Goal: Information Seeking & Learning: Learn about a topic

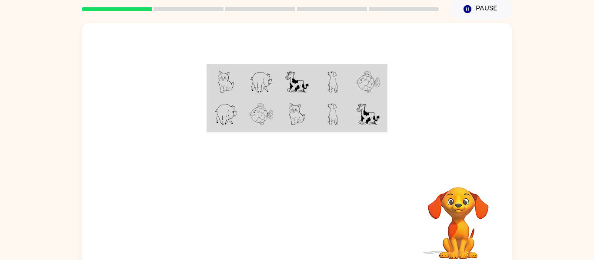
scroll to position [34, 0]
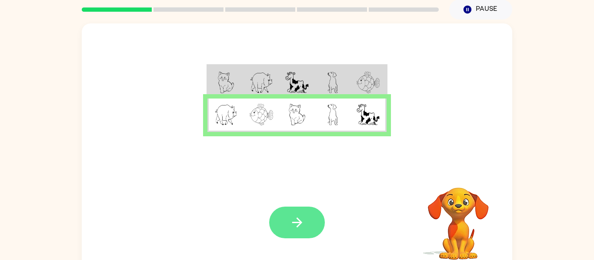
click at [296, 233] on button "button" at bounding box center [297, 223] width 56 height 32
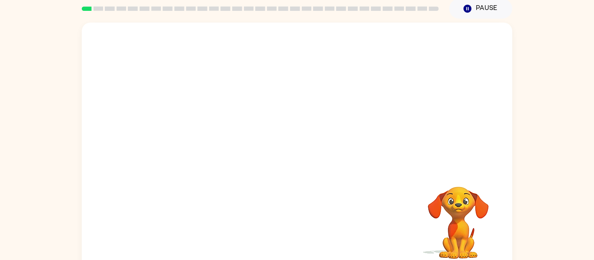
scroll to position [34, 0]
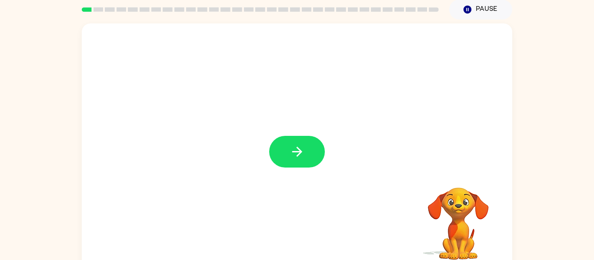
click at [330, 160] on div at bounding box center [297, 147] width 430 height 248
click at [306, 148] on button "button" at bounding box center [297, 152] width 56 height 32
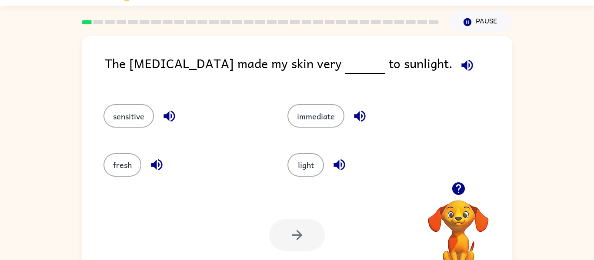
scroll to position [16, 0]
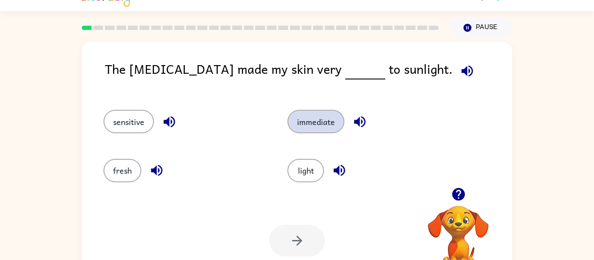
click at [329, 115] on button "immediate" at bounding box center [315, 121] width 57 height 23
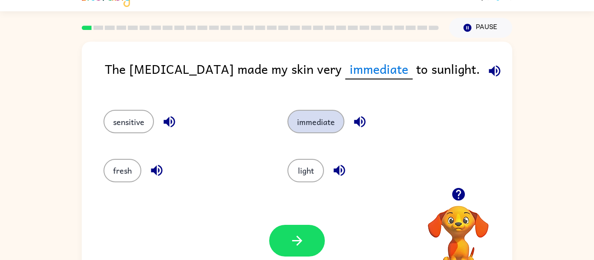
click at [326, 118] on button "immediate" at bounding box center [315, 121] width 57 height 23
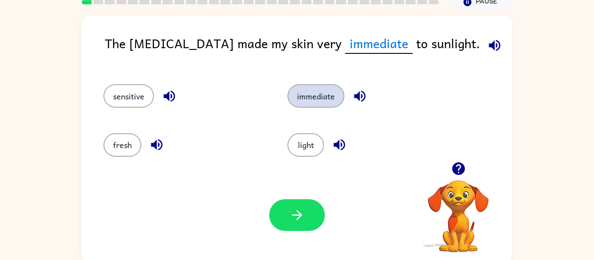
scroll to position [45, 0]
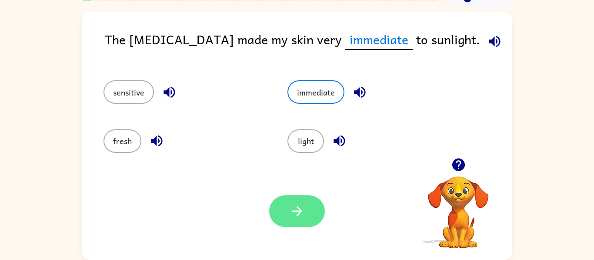
click at [296, 219] on icon "button" at bounding box center [296, 211] width 15 height 15
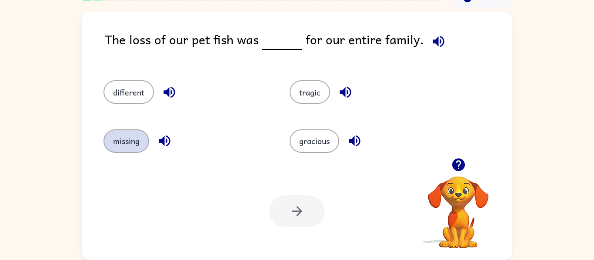
click at [120, 141] on button "missing" at bounding box center [126, 141] width 46 height 23
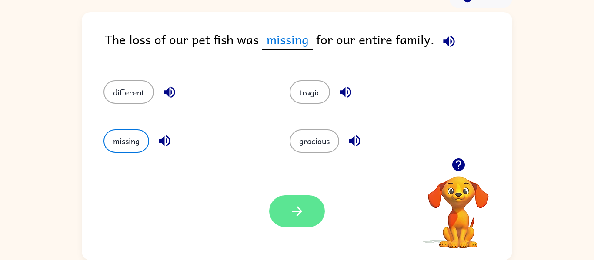
click at [304, 212] on icon "button" at bounding box center [296, 211] width 15 height 15
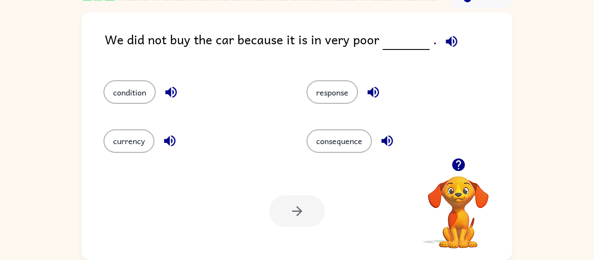
click at [346, 159] on div "consequence" at bounding box center [391, 137] width 203 height 49
click at [347, 146] on button "consequence" at bounding box center [338, 141] width 65 height 23
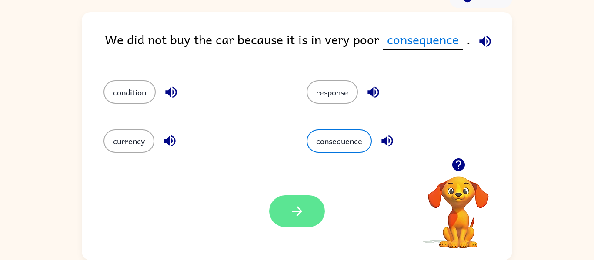
click at [311, 210] on button "button" at bounding box center [297, 212] width 56 height 32
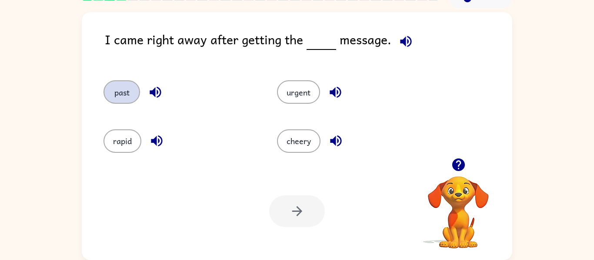
click at [116, 93] on button "past" at bounding box center [121, 91] width 37 height 23
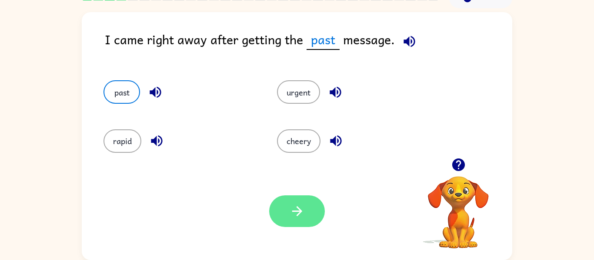
click at [311, 216] on button "button" at bounding box center [297, 212] width 56 height 32
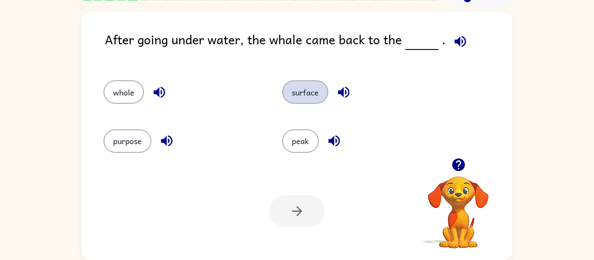
click at [310, 96] on button "surface" at bounding box center [305, 91] width 46 height 23
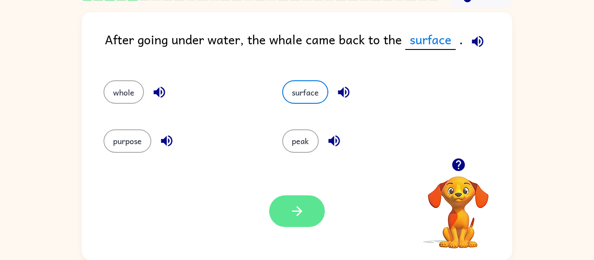
click at [304, 225] on button "button" at bounding box center [297, 212] width 56 height 32
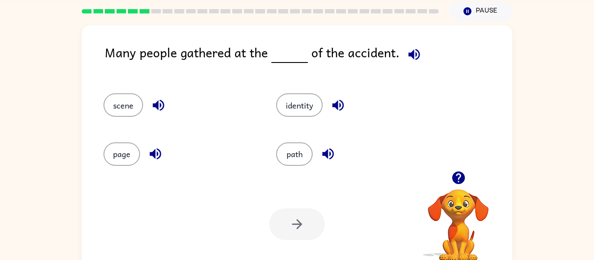
scroll to position [33, 0]
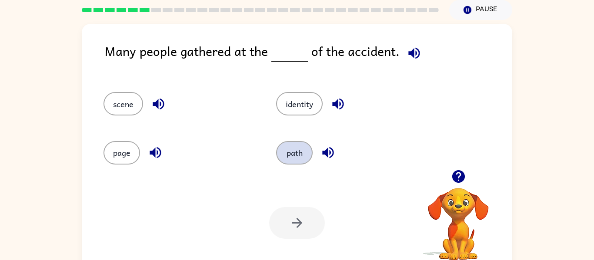
click at [282, 153] on button "path" at bounding box center [294, 152] width 37 height 23
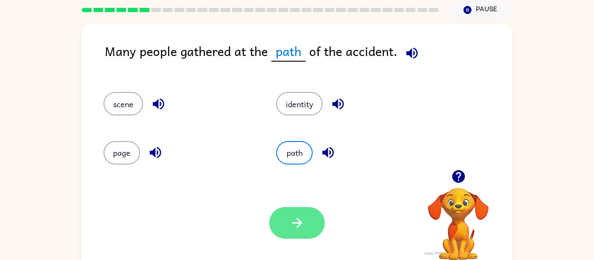
click at [312, 230] on button "button" at bounding box center [297, 223] width 56 height 32
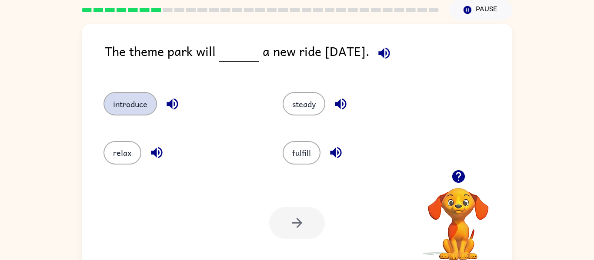
click at [130, 113] on button "introduce" at bounding box center [129, 103] width 53 height 23
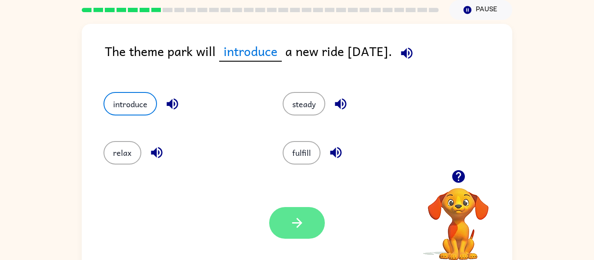
click at [309, 220] on button "button" at bounding box center [297, 223] width 56 height 32
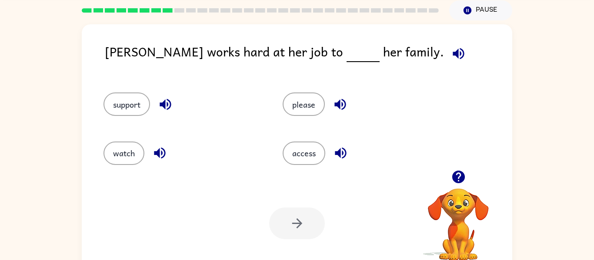
scroll to position [35, 0]
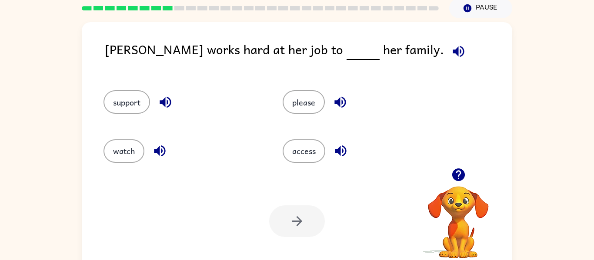
click at [0, 260] on div "Maria works hard at her job to her family. support please watch access Your bro…" at bounding box center [297, 144] width 594 height 252
click at [120, 110] on button "support" at bounding box center [126, 101] width 47 height 23
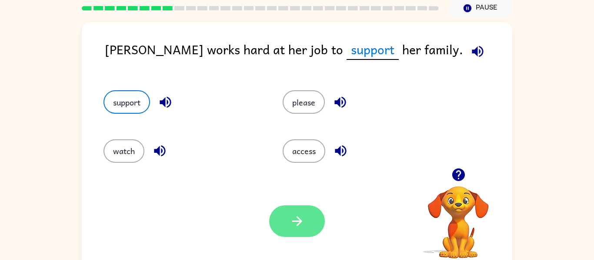
click at [317, 220] on button "button" at bounding box center [297, 222] width 56 height 32
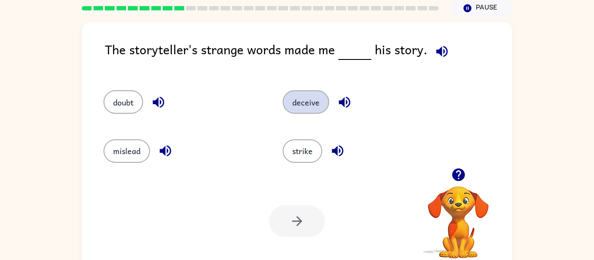
click at [299, 113] on button "deceive" at bounding box center [306, 101] width 47 height 23
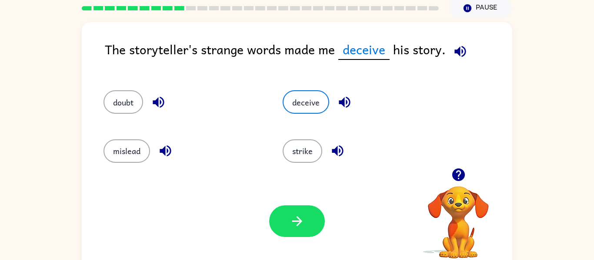
click at [158, 111] on button "button" at bounding box center [158, 102] width 22 height 22
click at [163, 159] on button "button" at bounding box center [165, 151] width 22 height 22
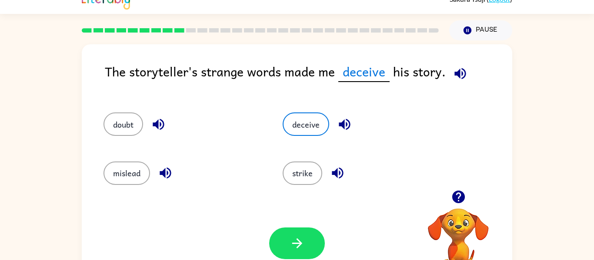
scroll to position [0, 0]
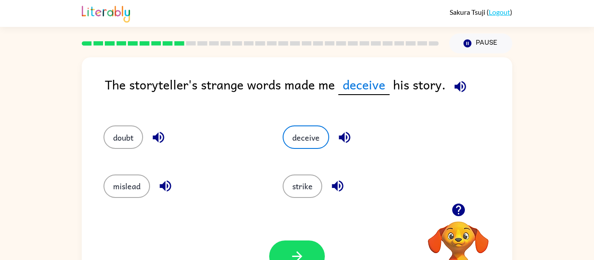
click at [353, 143] on button "button" at bounding box center [344, 137] width 22 height 22
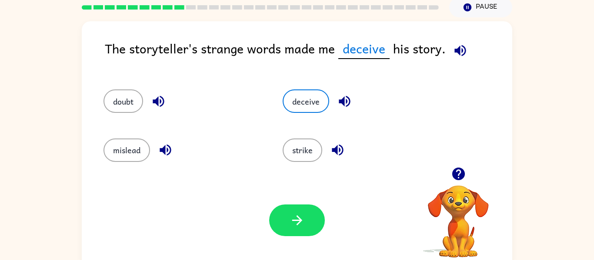
scroll to position [36, 0]
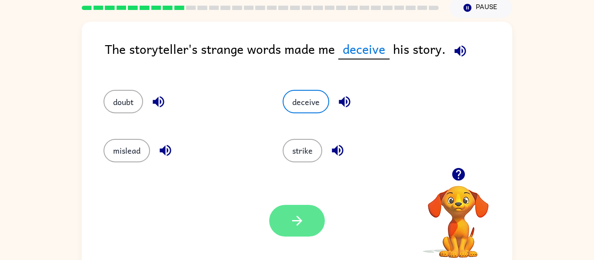
click at [277, 226] on button "button" at bounding box center [297, 221] width 56 height 32
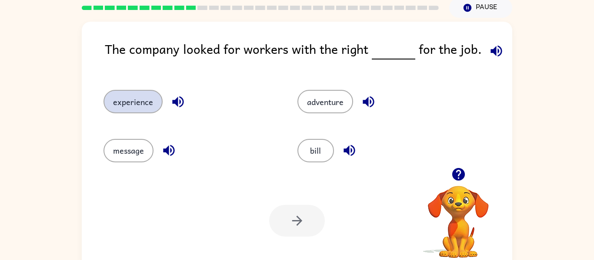
click at [122, 101] on button "experience" at bounding box center [132, 101] width 59 height 23
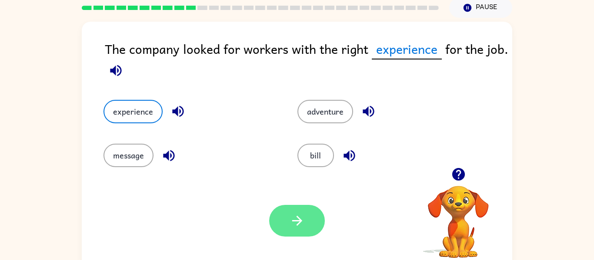
click at [306, 220] on button "button" at bounding box center [297, 221] width 56 height 32
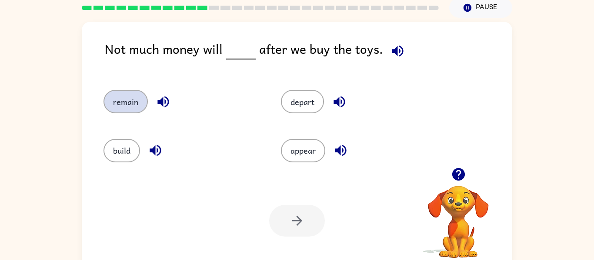
click at [115, 110] on button "remain" at bounding box center [125, 101] width 44 height 23
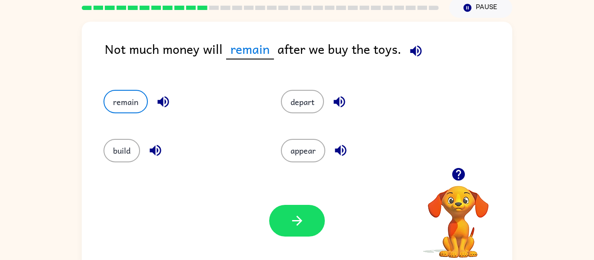
click at [270, 227] on div at bounding box center [297, 221] width 56 height 32
click at [280, 220] on button "button" at bounding box center [297, 221] width 56 height 32
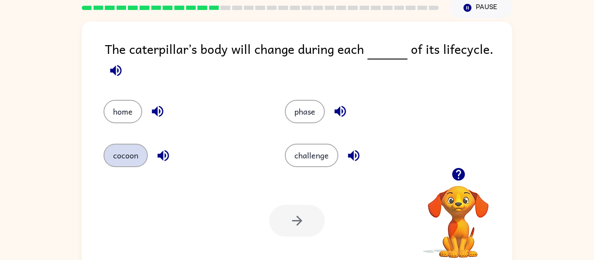
click at [122, 155] on button "cocoon" at bounding box center [125, 155] width 44 height 23
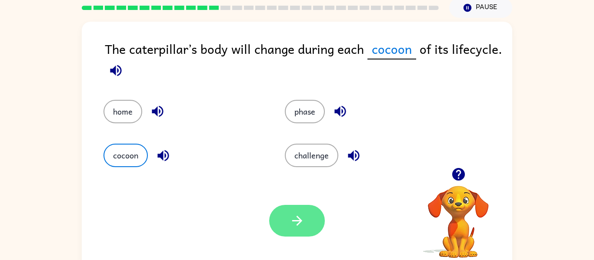
click at [286, 218] on button "button" at bounding box center [297, 221] width 56 height 32
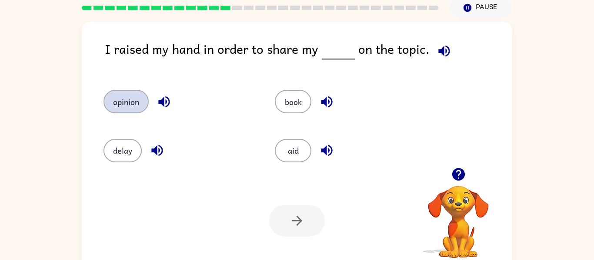
click at [127, 108] on button "opinion" at bounding box center [125, 101] width 45 height 23
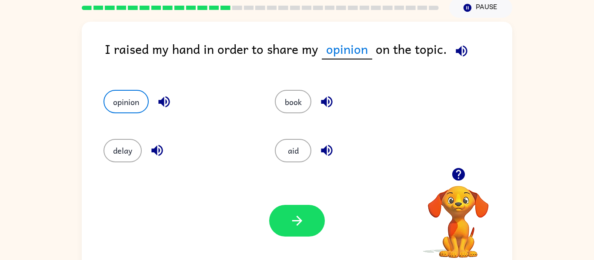
click at [295, 244] on div "Your browser must support playing .mp4 files to use Literably. Please try using…" at bounding box center [297, 221] width 430 height 98
click at [306, 234] on button "button" at bounding box center [297, 221] width 56 height 32
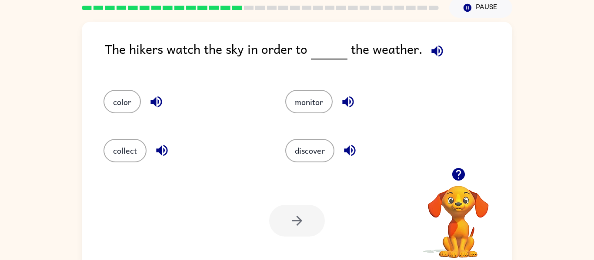
click at [460, 180] on icon "button" at bounding box center [458, 174] width 13 height 13
click at [315, 153] on button "discover" at bounding box center [309, 150] width 49 height 23
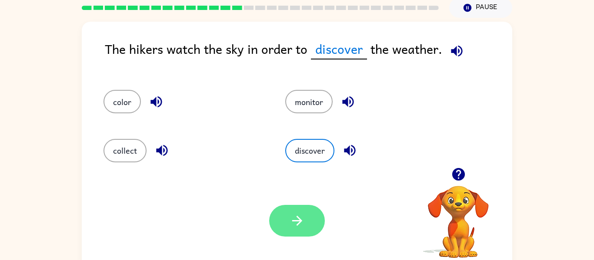
click at [314, 219] on button "button" at bounding box center [297, 221] width 56 height 32
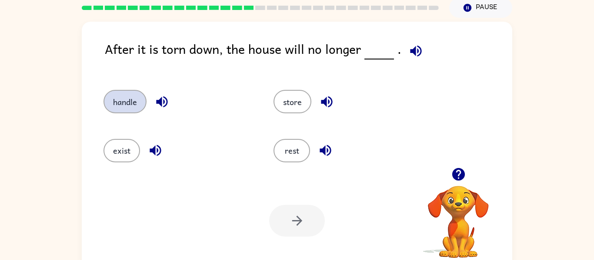
click at [115, 102] on button "handle" at bounding box center [124, 101] width 43 height 23
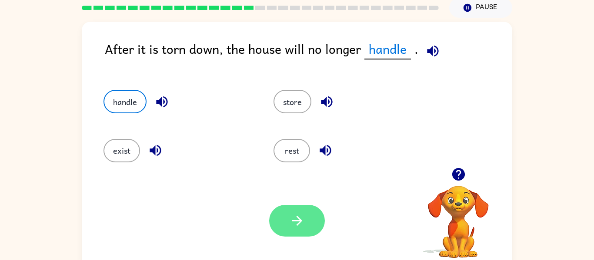
click at [279, 228] on button "button" at bounding box center [297, 221] width 56 height 32
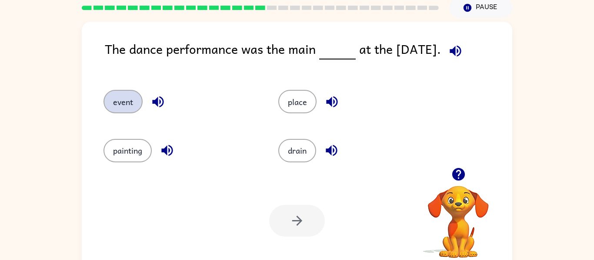
click at [127, 109] on button "event" at bounding box center [122, 101] width 39 height 23
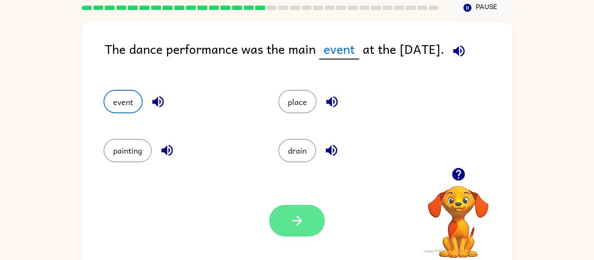
click at [289, 234] on button "button" at bounding box center [297, 221] width 56 height 32
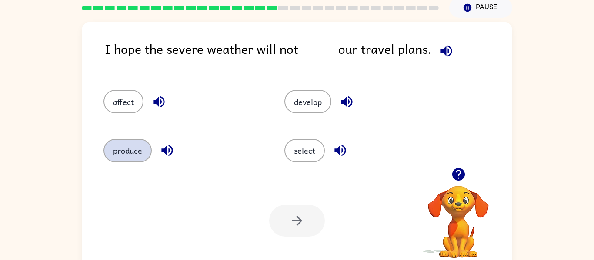
click at [120, 144] on button "produce" at bounding box center [127, 150] width 48 height 23
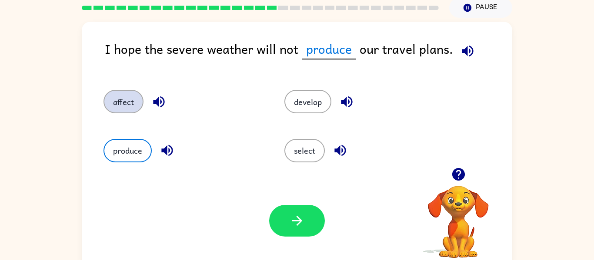
click at [111, 97] on button "affect" at bounding box center [123, 101] width 40 height 23
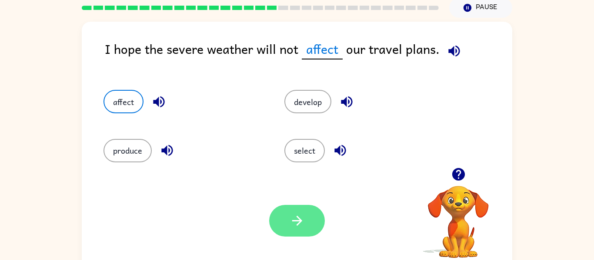
click at [276, 229] on button "button" at bounding box center [297, 221] width 56 height 32
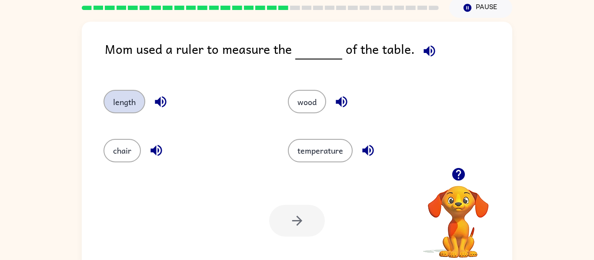
click at [122, 102] on button "length" at bounding box center [124, 101] width 42 height 23
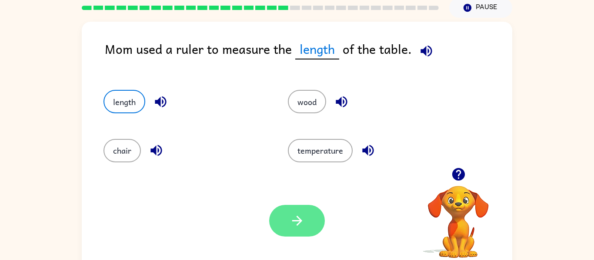
click at [293, 236] on button "button" at bounding box center [297, 221] width 56 height 32
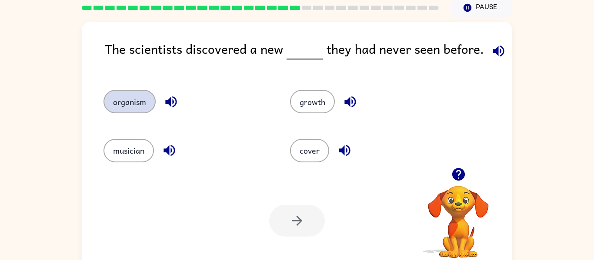
click at [117, 99] on button "organism" at bounding box center [129, 101] width 52 height 23
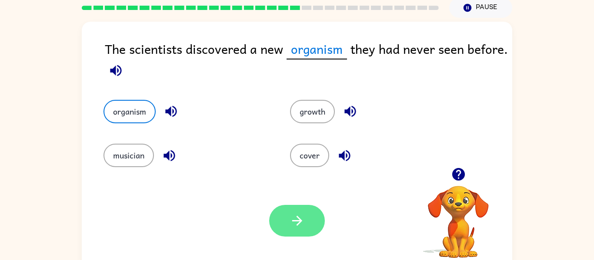
click at [293, 233] on button "button" at bounding box center [297, 221] width 56 height 32
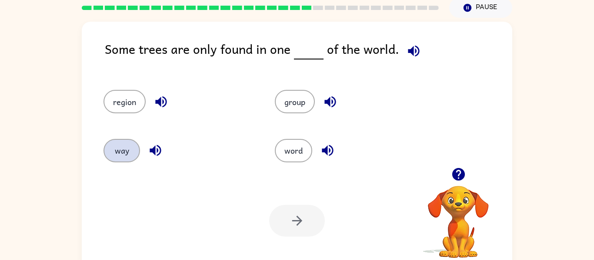
click at [119, 161] on button "way" at bounding box center [121, 150] width 37 height 23
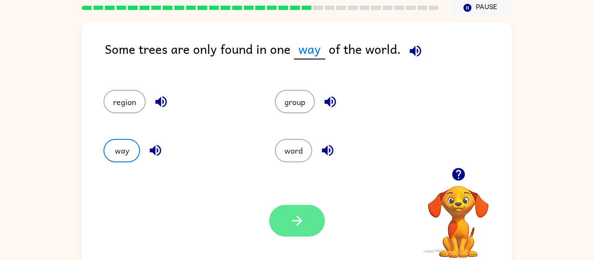
click at [286, 217] on button "button" at bounding box center [297, 221] width 56 height 32
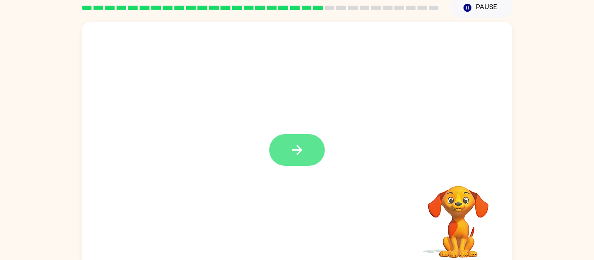
click at [307, 163] on button "button" at bounding box center [297, 150] width 56 height 32
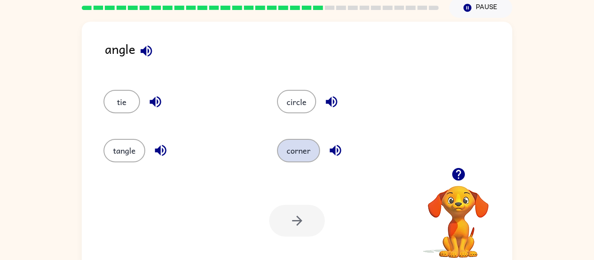
click at [305, 146] on button "corner" at bounding box center [298, 150] width 43 height 23
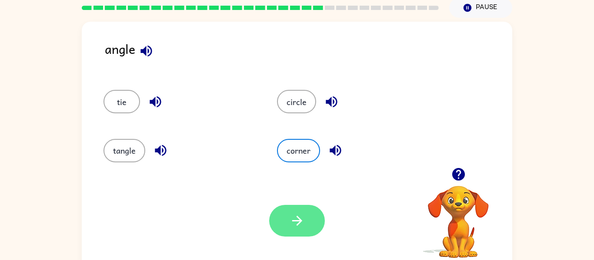
click at [296, 210] on button "button" at bounding box center [297, 221] width 56 height 32
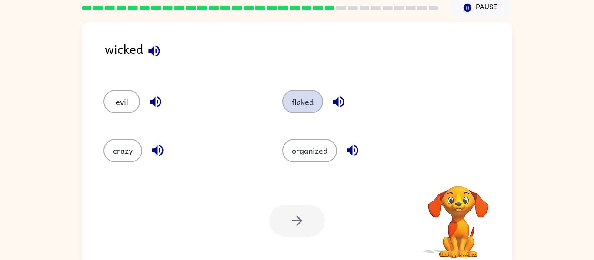
click at [312, 107] on button "flaked" at bounding box center [302, 101] width 41 height 23
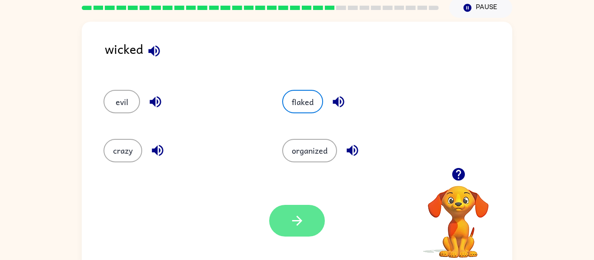
click at [297, 213] on icon "button" at bounding box center [296, 220] width 15 height 15
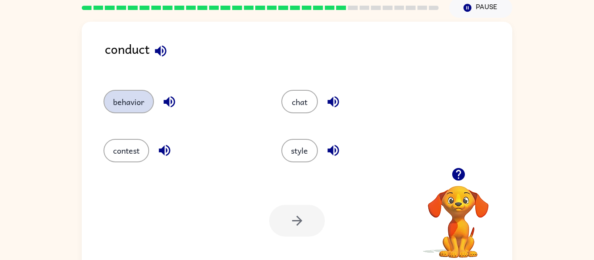
click at [112, 100] on button "behavior" at bounding box center [128, 101] width 50 height 23
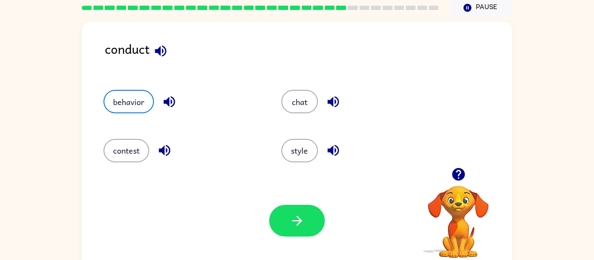
click at [295, 242] on div "Your browser must support playing .mp4 files to use Literably. Please try using…" at bounding box center [297, 221] width 430 height 98
click at [297, 220] on icon "button" at bounding box center [296, 220] width 15 height 15
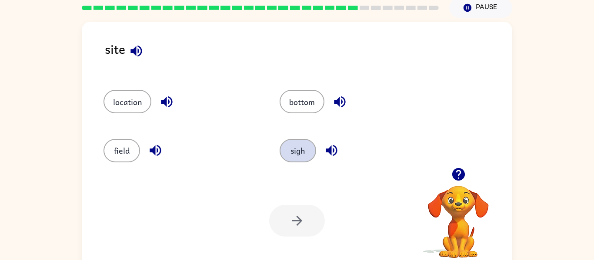
click at [303, 152] on button "sigh" at bounding box center [298, 150] width 37 height 23
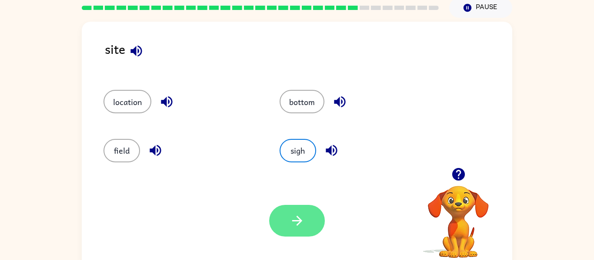
click at [306, 234] on button "button" at bounding box center [297, 221] width 56 height 32
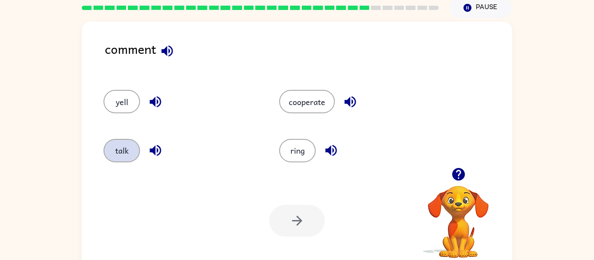
click at [118, 159] on button "talk" at bounding box center [121, 150] width 37 height 23
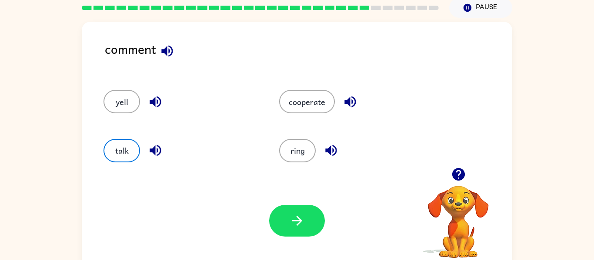
click at [319, 236] on div at bounding box center [297, 221] width 56 height 32
click at [306, 226] on button "button" at bounding box center [297, 221] width 56 height 32
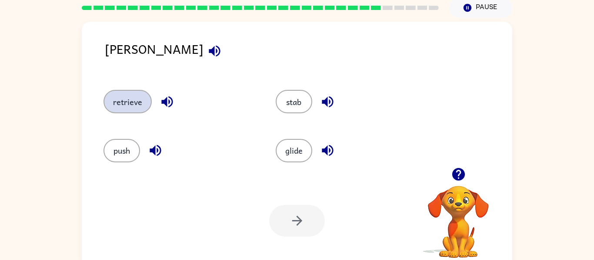
click at [127, 100] on button "retrieve" at bounding box center [127, 101] width 48 height 23
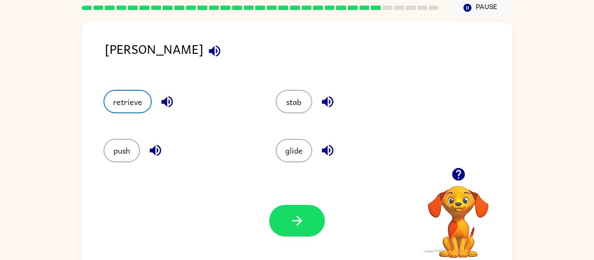
click at [304, 244] on div "Your browser must support playing .mp4 files to use Literably. Please try using…" at bounding box center [297, 221] width 430 height 98
click at [317, 223] on button "button" at bounding box center [297, 221] width 56 height 32
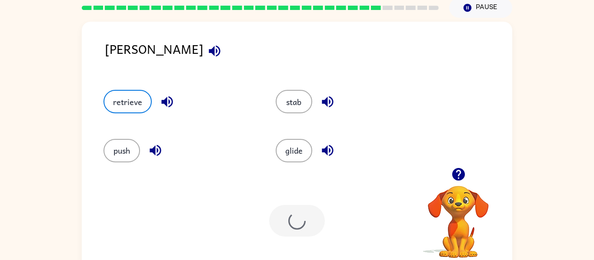
click at [305, 240] on div "Your browser must support playing .mp4 files to use Literably. Please try using…" at bounding box center [297, 221] width 430 height 98
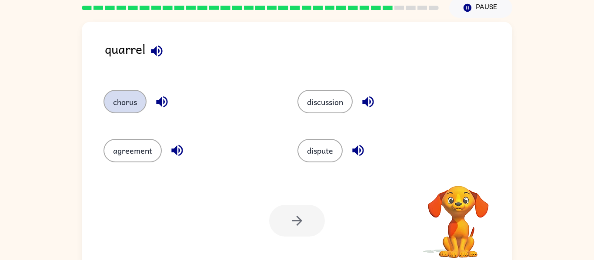
click at [110, 105] on button "chorus" at bounding box center [124, 101] width 43 height 23
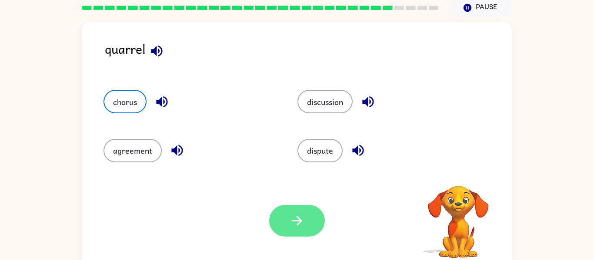
click at [304, 233] on button "button" at bounding box center [297, 221] width 56 height 32
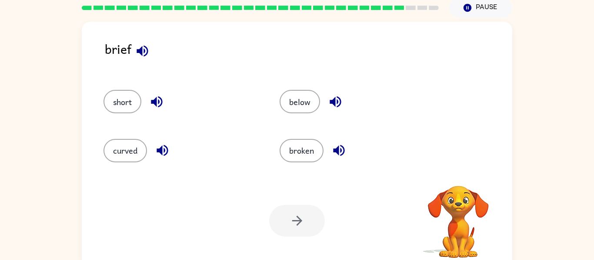
click at [152, 53] on button "button" at bounding box center [142, 51] width 22 height 22
click at [285, 100] on button "below" at bounding box center [300, 101] width 40 height 23
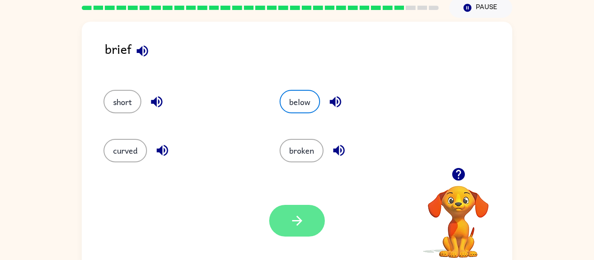
click at [290, 234] on button "button" at bounding box center [297, 221] width 56 height 32
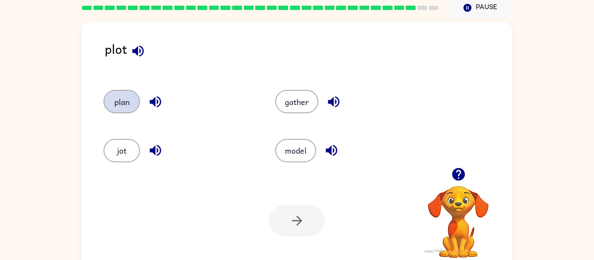
click at [106, 106] on button "plan" at bounding box center [121, 101] width 37 height 23
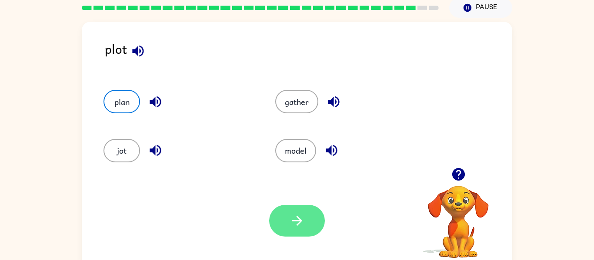
click at [295, 229] on button "button" at bounding box center [297, 221] width 56 height 32
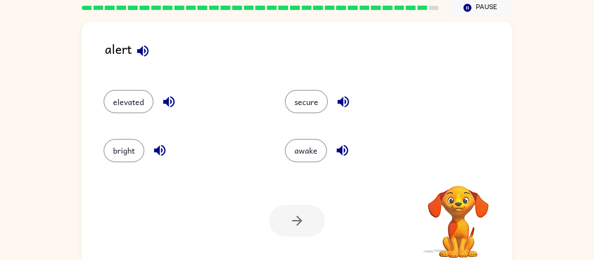
click at [385, 60] on div "alert" at bounding box center [308, 55] width 407 height 33
click at [327, 104] on button "secure" at bounding box center [306, 101] width 43 height 23
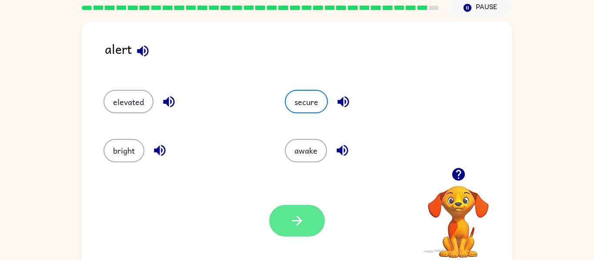
click at [283, 235] on button "button" at bounding box center [297, 221] width 56 height 32
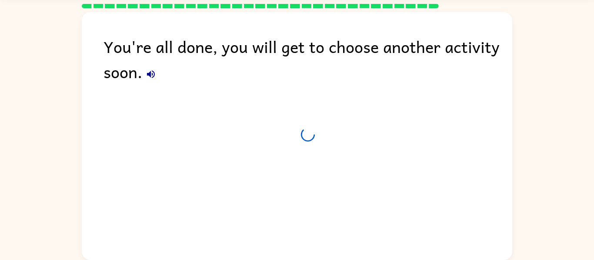
scroll to position [28, 0]
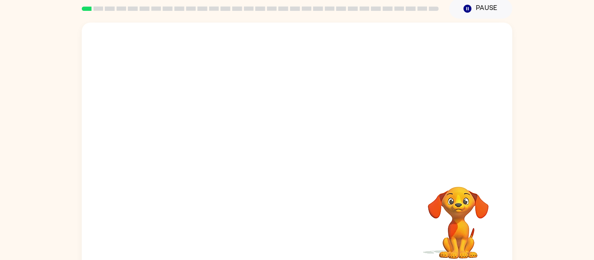
scroll to position [33, 0]
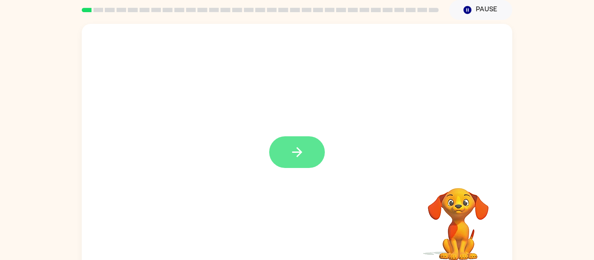
click at [316, 156] on button "button" at bounding box center [297, 152] width 56 height 32
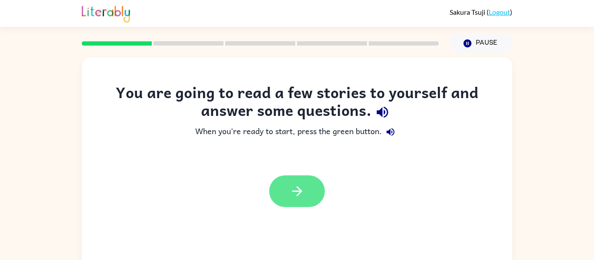
click at [280, 194] on button "button" at bounding box center [297, 192] width 56 height 32
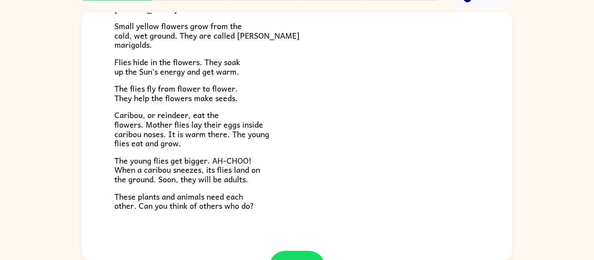
scroll to position [179, 0]
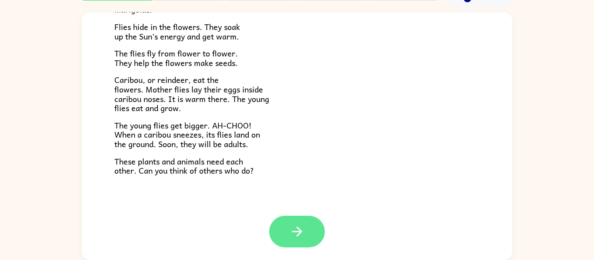
click at [306, 222] on button "button" at bounding box center [297, 232] width 56 height 32
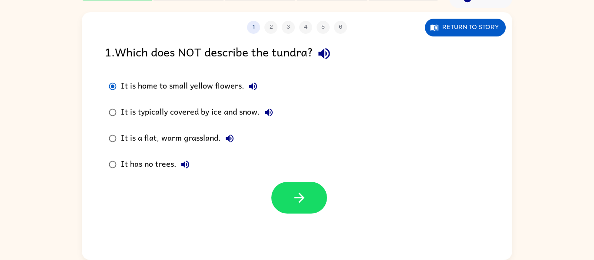
click at [274, 203] on button "button" at bounding box center [299, 198] width 56 height 32
click at [0, 252] on div "1 2 3 4 5 6 Return to story 1 . Which does NOT describe the tundra? It is home …" at bounding box center [297, 134] width 594 height 252
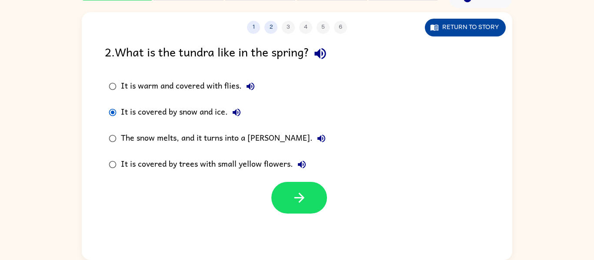
click at [453, 29] on button "Return to story" at bounding box center [465, 28] width 81 height 18
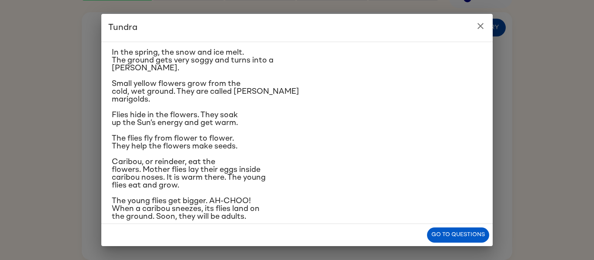
scroll to position [57, 0]
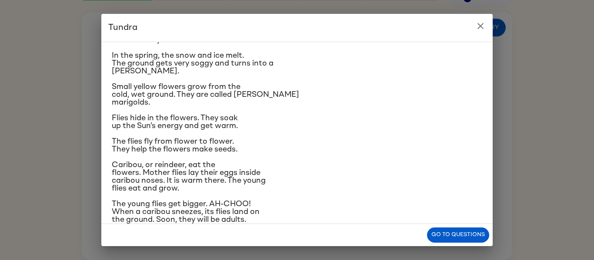
click at [487, 23] on button "close" at bounding box center [480, 25] width 17 height 17
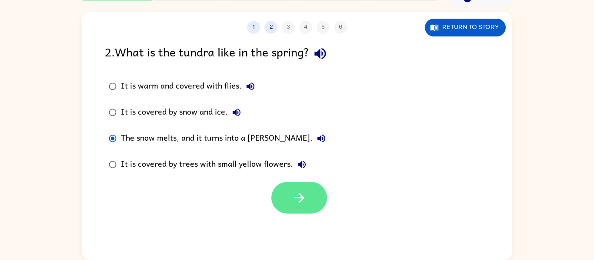
click at [306, 196] on icon "button" at bounding box center [299, 197] width 15 height 15
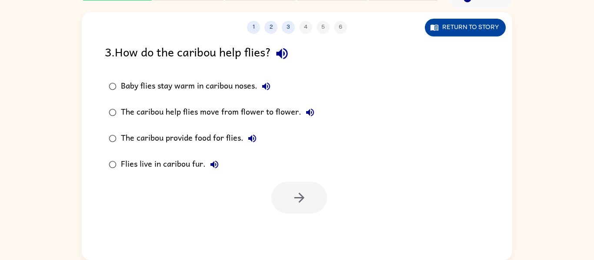
click at [481, 29] on button "Return to story" at bounding box center [465, 28] width 81 height 18
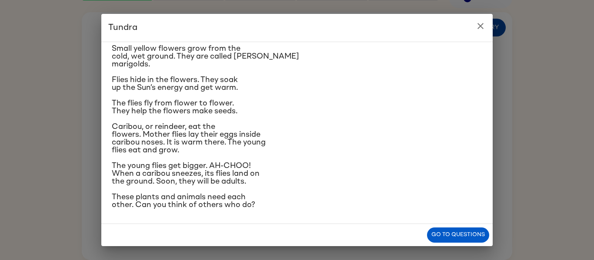
scroll to position [95, 0]
click at [486, 25] on button "close" at bounding box center [480, 25] width 17 height 17
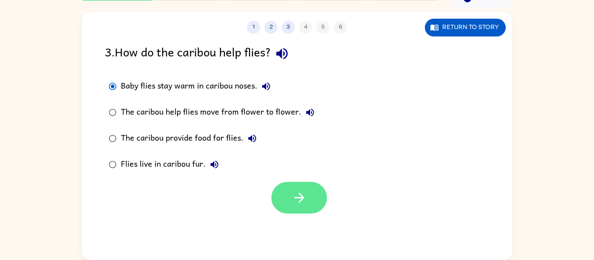
click at [278, 202] on button "button" at bounding box center [299, 198] width 56 height 32
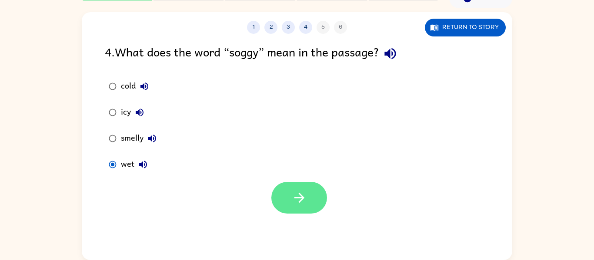
click at [294, 193] on icon "button" at bounding box center [299, 197] width 15 height 15
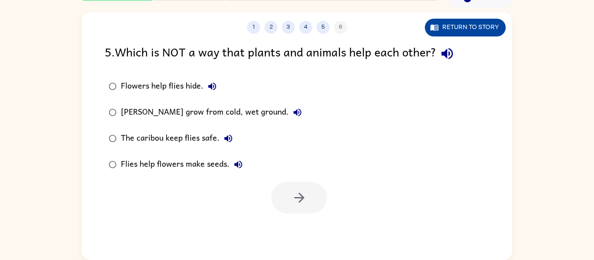
click at [480, 30] on button "Return to story" at bounding box center [465, 28] width 81 height 18
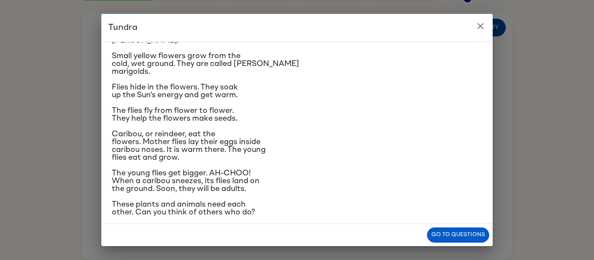
scroll to position [96, 0]
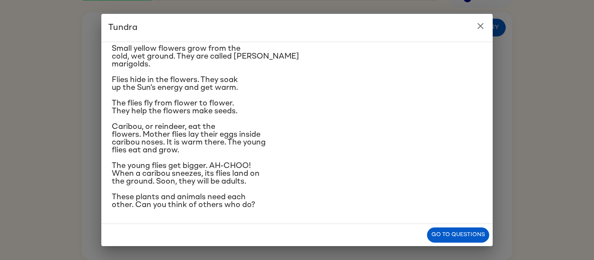
click at [481, 26] on icon "close" at bounding box center [480, 26] width 6 height 6
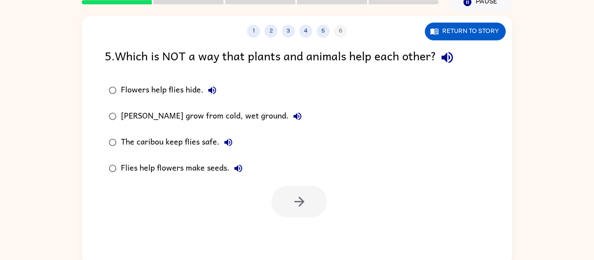
scroll to position [45, 0]
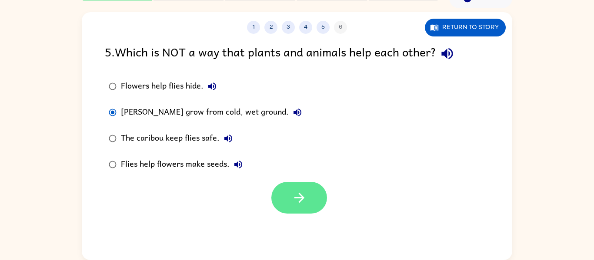
click at [296, 185] on button "button" at bounding box center [299, 198] width 56 height 32
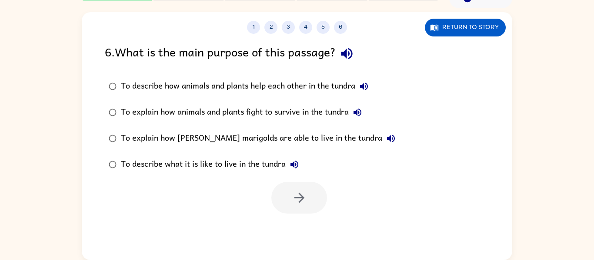
click at [247, 90] on div "To describe how animals and plants help each other in the tundra" at bounding box center [247, 86] width 252 height 17
click at [290, 201] on button "button" at bounding box center [299, 198] width 56 height 32
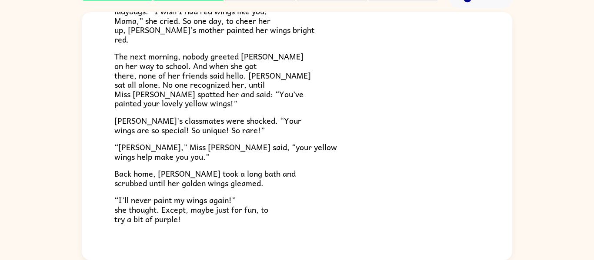
scroll to position [243, 0]
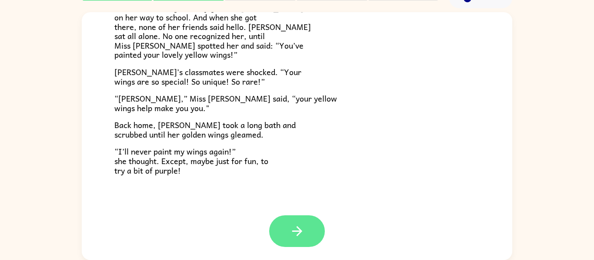
click at [291, 238] on icon "button" at bounding box center [296, 231] width 15 height 15
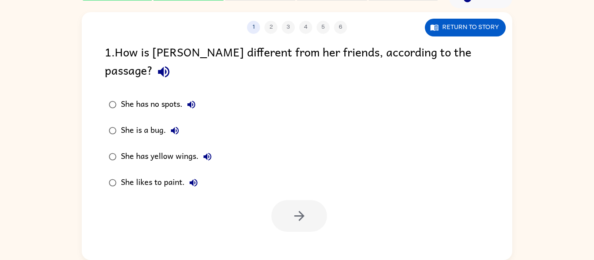
scroll to position [0, 0]
click at [465, 29] on button "Return to story" at bounding box center [465, 28] width 81 height 18
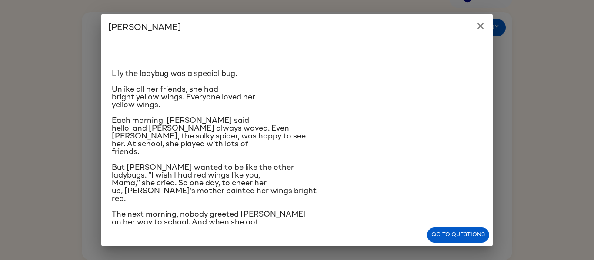
click at [482, 31] on icon "close" at bounding box center [480, 26] width 10 height 10
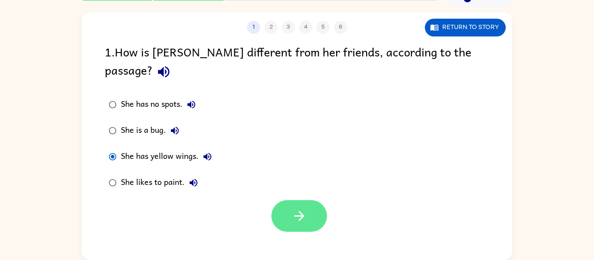
click at [297, 207] on button "button" at bounding box center [299, 216] width 56 height 32
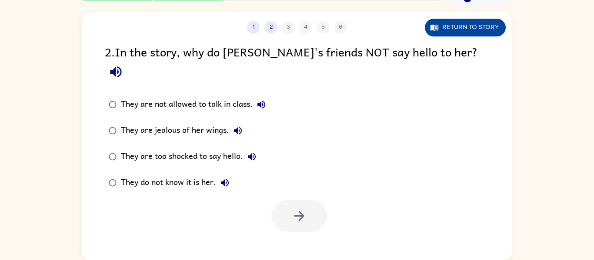
click at [479, 27] on button "Return to story" at bounding box center [465, 28] width 81 height 18
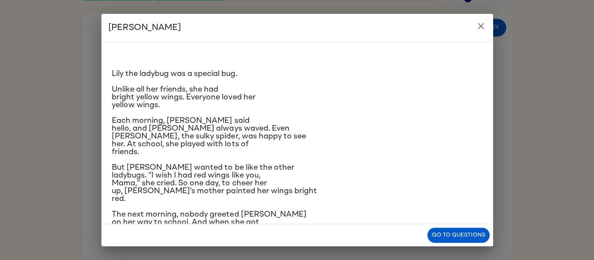
click at [488, 25] on button "close" at bounding box center [480, 25] width 17 height 17
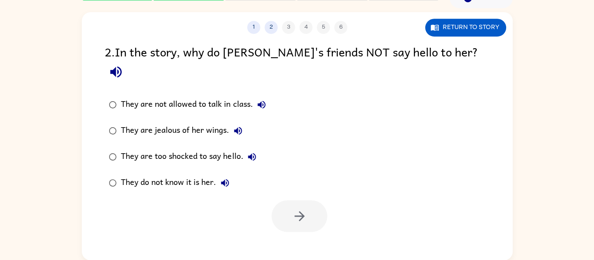
click at [592, 226] on div "1 2 3 4 5 6 Return to story 2 . In the story, why do Lily's friends NOT say hel…" at bounding box center [297, 134] width 594 height 252
click at [441, 31] on button "Return to story" at bounding box center [465, 28] width 81 height 18
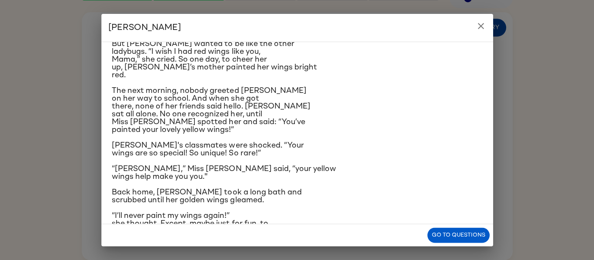
scroll to position [150, 0]
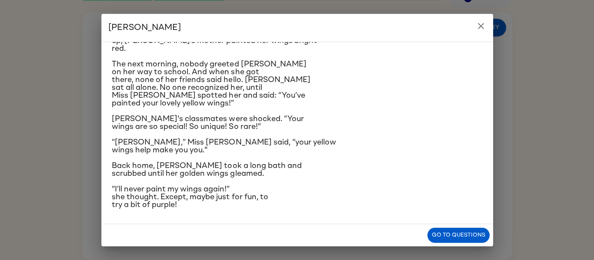
click at [478, 20] on button "close" at bounding box center [480, 25] width 17 height 17
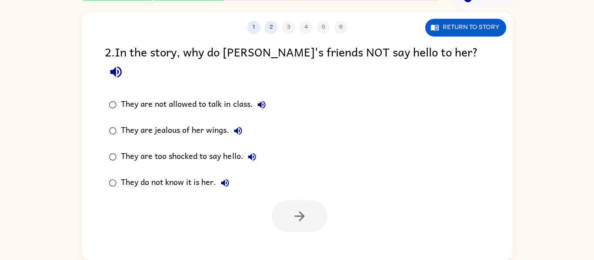
click at [194, 123] on label "They are jealous of her wings." at bounding box center [187, 131] width 174 height 26
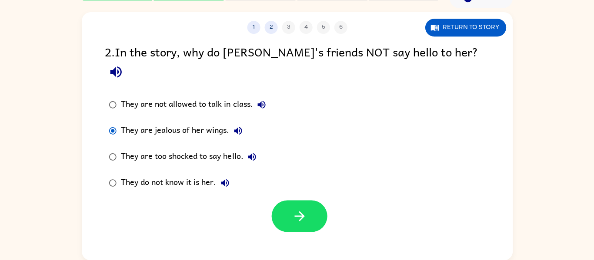
click at [197, 148] on div "They are too shocked to say hello." at bounding box center [191, 156] width 140 height 17
click at [295, 209] on icon "button" at bounding box center [299, 216] width 15 height 15
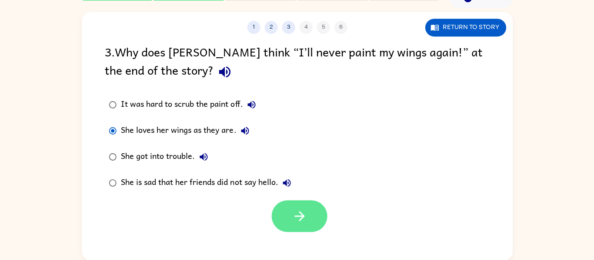
click at [297, 205] on button "button" at bounding box center [299, 216] width 56 height 32
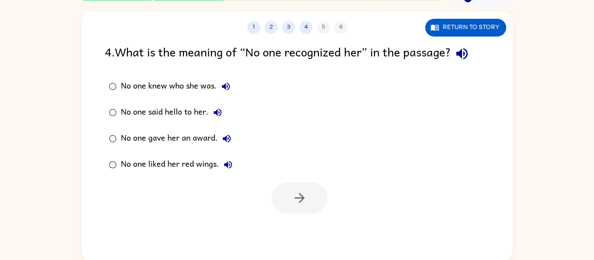
click at [83, 87] on div "4 . What is the meaning of “No one recognized her” in the passage? No one knew …" at bounding box center [297, 128] width 430 height 171
click at [313, 207] on button "button" at bounding box center [299, 198] width 56 height 32
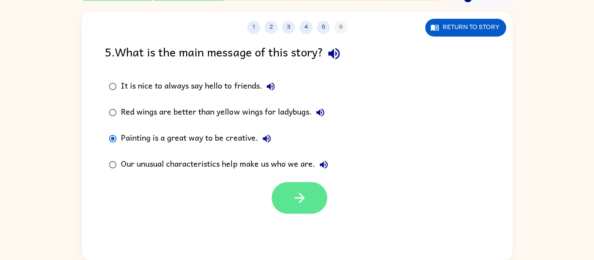
click at [295, 202] on icon "button" at bounding box center [299, 197] width 15 height 15
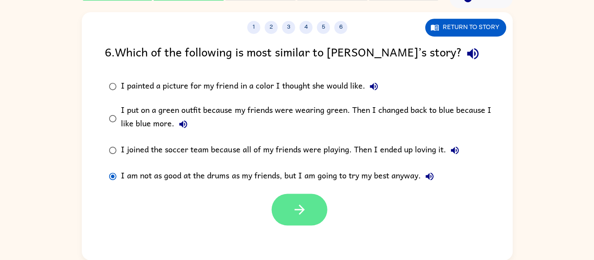
click at [297, 207] on icon "button" at bounding box center [299, 209] width 15 height 15
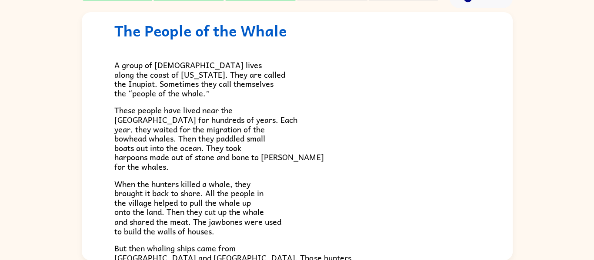
scroll to position [0, 0]
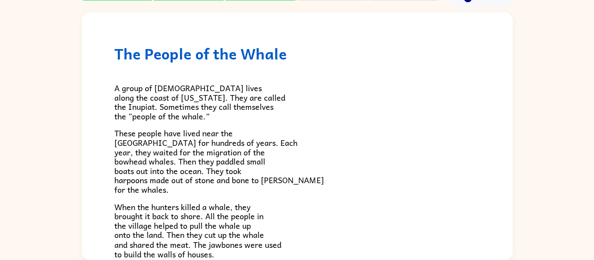
click at [30, 147] on div "The People of the Whale A group of Native Americans lives along the coast of Al…" at bounding box center [297, 134] width 594 height 252
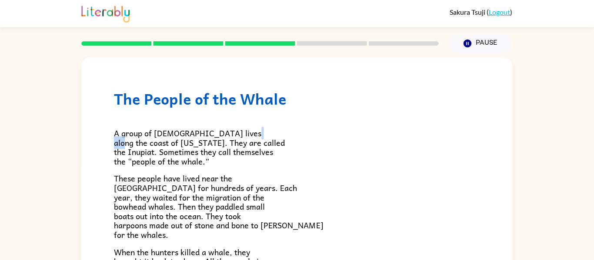
click at [53, 146] on div "The People of the Whale A group of Native Americans lives along the coast of Al…" at bounding box center [297, 179] width 594 height 252
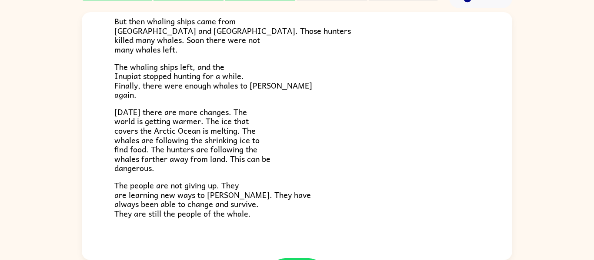
scroll to position [293, 0]
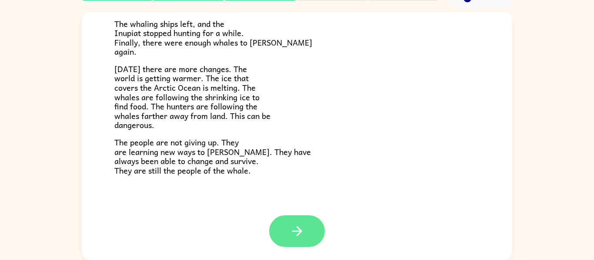
click at [288, 225] on button "button" at bounding box center [297, 232] width 56 height 32
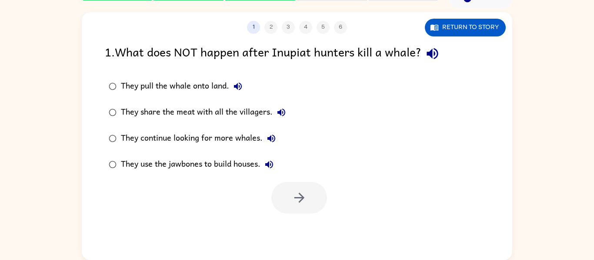
scroll to position [0, 0]
click at [470, 27] on button "Return to story" at bounding box center [465, 28] width 81 height 18
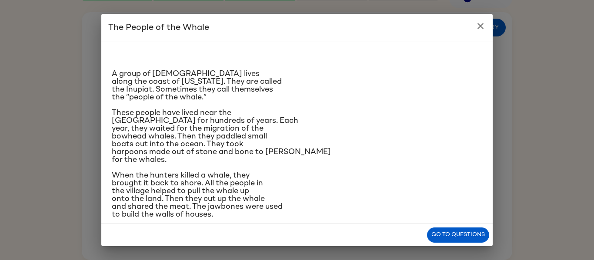
click at [515, 41] on div "The People of the Whale A group of Native Americans lives along the coast of Al…" at bounding box center [297, 130] width 594 height 260
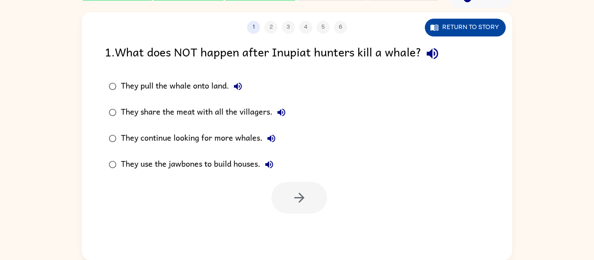
click at [463, 29] on button "Return to story" at bounding box center [465, 28] width 81 height 18
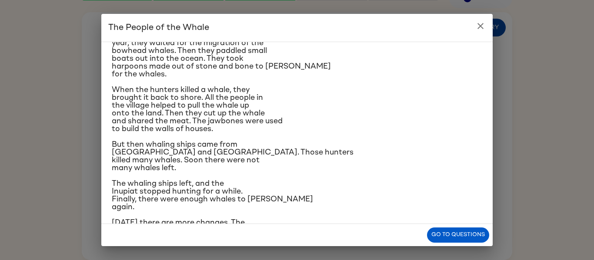
scroll to position [87, 0]
click at [497, 26] on div "The People of the Whale A group of Native Americans lives along the coast of Al…" at bounding box center [297, 130] width 594 height 260
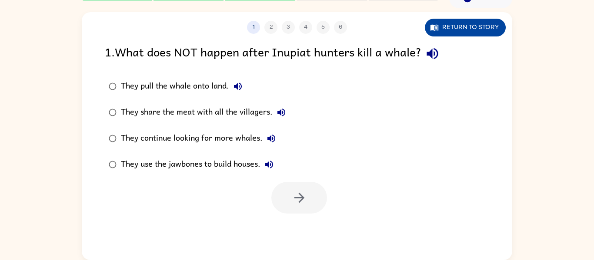
click at [486, 32] on button "Return to story" at bounding box center [465, 28] width 81 height 18
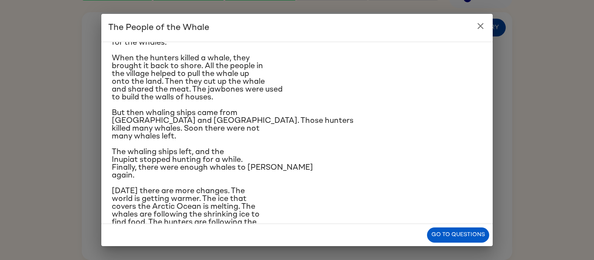
scroll to position [119, 0]
click at [480, 26] on icon "close" at bounding box center [480, 26] width 6 height 6
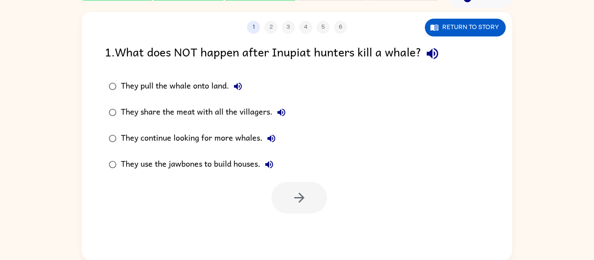
click at [255, 144] on div "They continue looking for more whales." at bounding box center [200, 138] width 159 height 17
click at [309, 206] on button "button" at bounding box center [299, 198] width 56 height 32
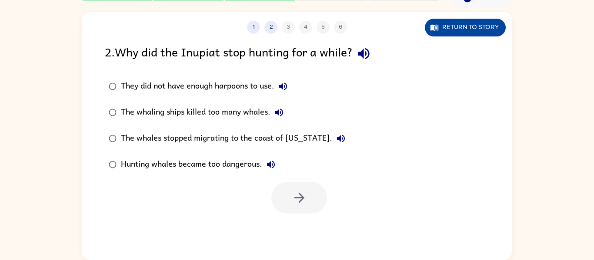
click at [500, 28] on button "Return to story" at bounding box center [465, 28] width 81 height 18
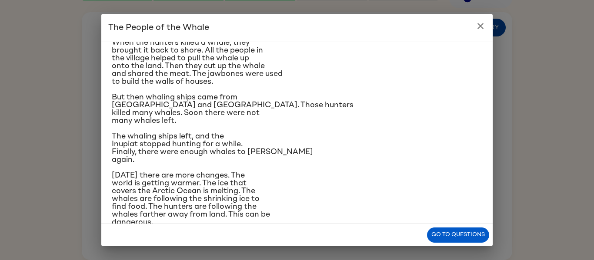
scroll to position [135, 0]
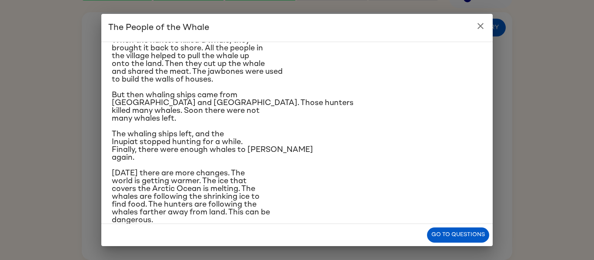
click at [488, 27] on button "close" at bounding box center [480, 25] width 17 height 17
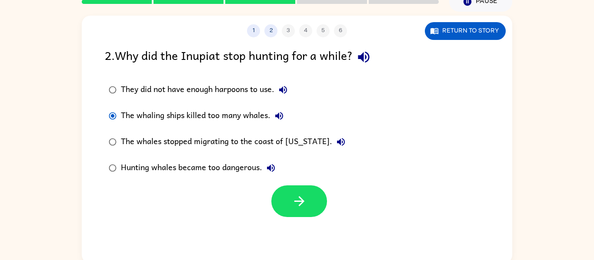
scroll to position [38, 0]
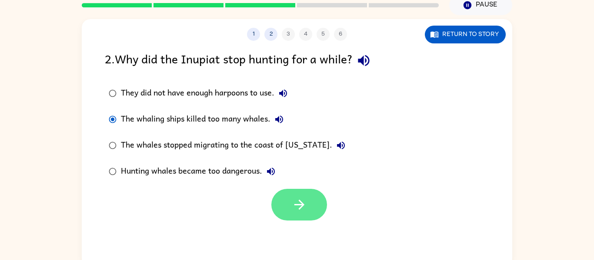
click at [320, 199] on button "button" at bounding box center [299, 205] width 56 height 32
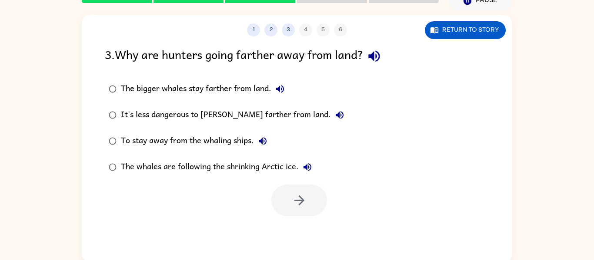
scroll to position [44, 0]
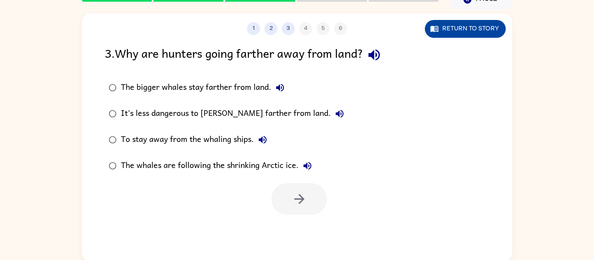
click at [467, 28] on button "Return to story" at bounding box center [465, 29] width 81 height 18
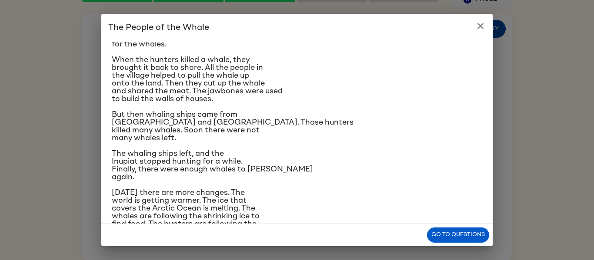
scroll to position [115, 0]
click at [496, 19] on div "The People of the Whale A group of Native Americans lives along the coast of Al…" at bounding box center [297, 130] width 594 height 260
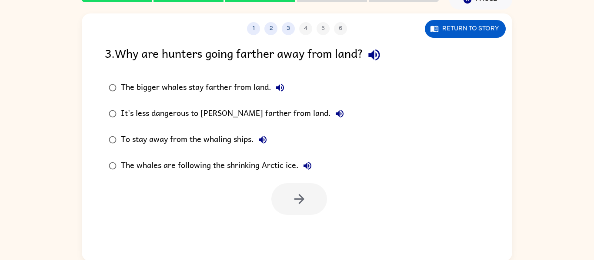
click at [265, 172] on div "The whales are following the shrinking Arctic ice." at bounding box center [218, 165] width 195 height 17
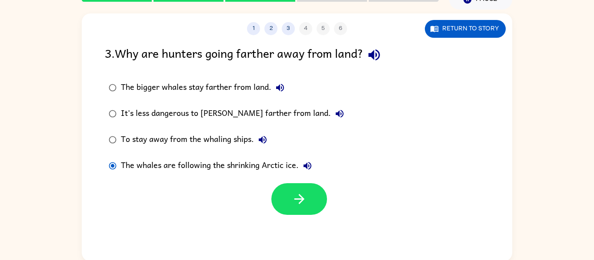
click at [241, 139] on div "To stay away from the whaling ships." at bounding box center [196, 139] width 150 height 17
click at [299, 214] on button "button" at bounding box center [299, 199] width 56 height 32
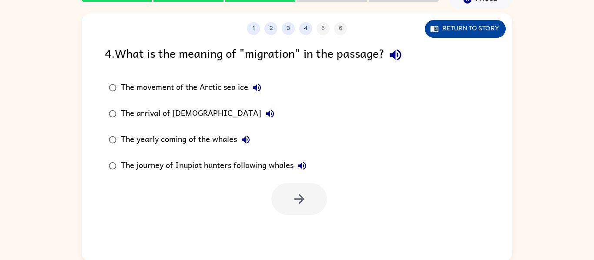
click at [493, 20] on button "Return to story" at bounding box center [465, 29] width 81 height 18
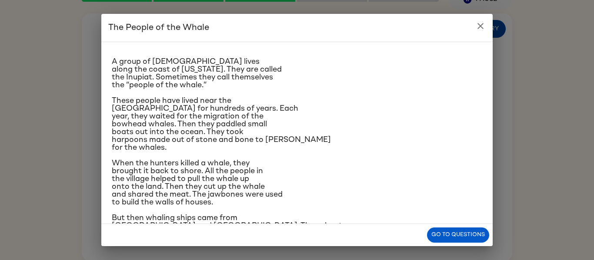
scroll to position [12, 0]
click at [482, 25] on icon "close" at bounding box center [480, 26] width 10 height 10
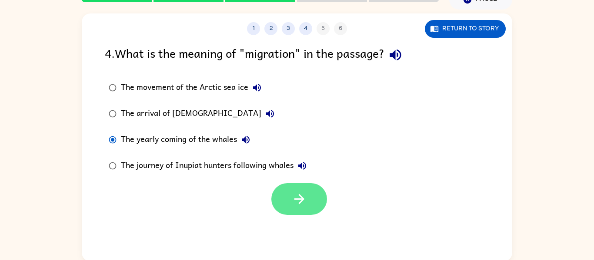
click at [325, 194] on button "button" at bounding box center [299, 199] width 56 height 32
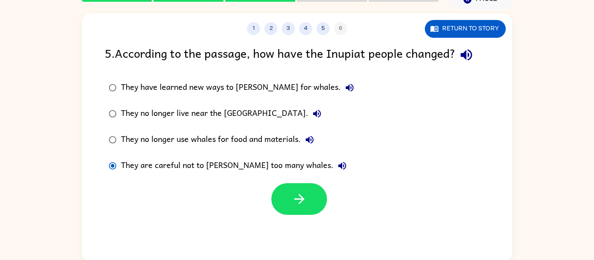
click at [335, 212] on div at bounding box center [297, 197] width 430 height 36
click at [317, 198] on button "button" at bounding box center [299, 199] width 56 height 32
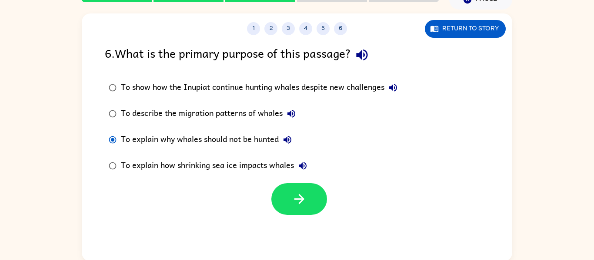
click at [100, 66] on div "6 . What is the primary purpose of this passage? To show how the Inupiat contin…" at bounding box center [297, 129] width 430 height 171
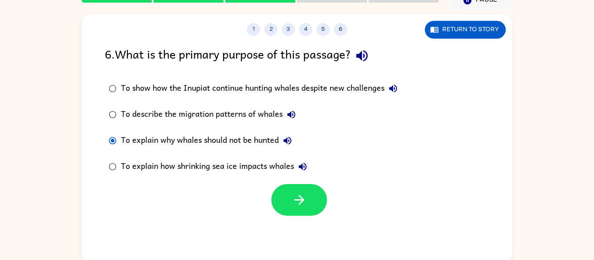
scroll to position [45, 0]
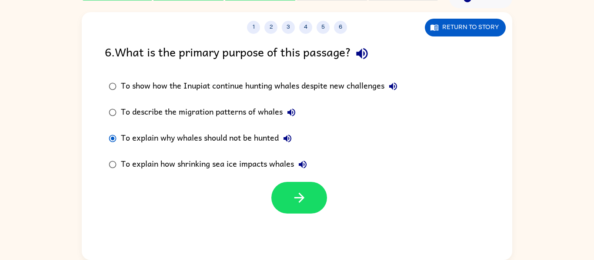
click at [136, 87] on div "To show how the Inupiat continue hunting whales despite new challenges" at bounding box center [261, 86] width 281 height 17
click at [301, 198] on icon "button" at bounding box center [299, 198] width 10 height 10
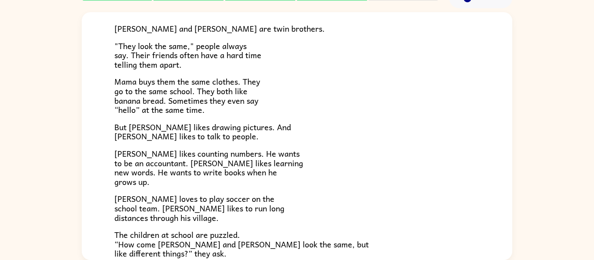
scroll to position [188, 0]
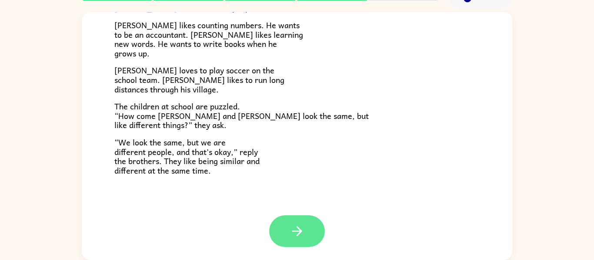
click at [303, 231] on icon "button" at bounding box center [296, 231] width 15 height 15
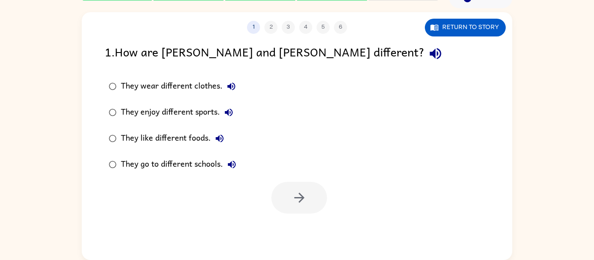
scroll to position [0, 0]
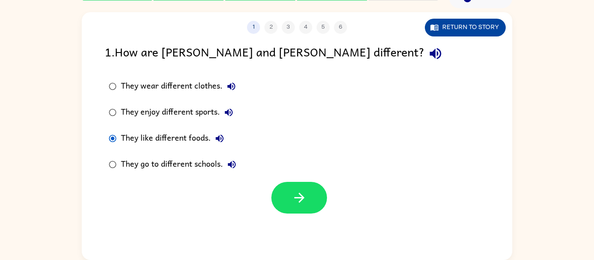
click at [482, 29] on button "Return to story" at bounding box center [465, 28] width 81 height 18
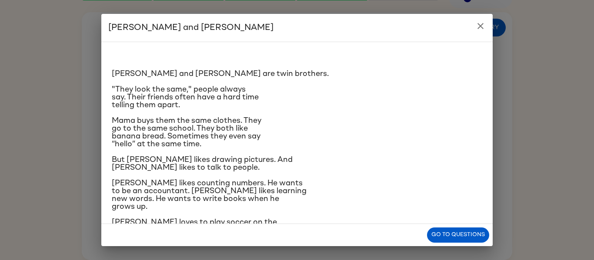
click at [479, 32] on button "close" at bounding box center [480, 25] width 17 height 17
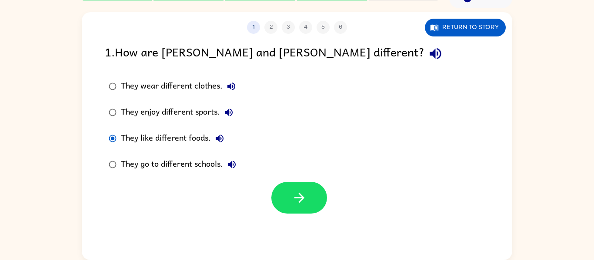
click at [0, 214] on div "1 2 3 4 5 6 Return to story 1 . How are Zane and Zeke different? They wear diff…" at bounding box center [297, 134] width 594 height 252
click at [304, 188] on button "button" at bounding box center [299, 198] width 56 height 32
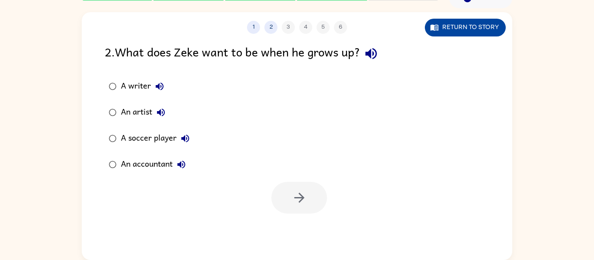
click at [473, 29] on button "Return to story" at bounding box center [465, 28] width 81 height 18
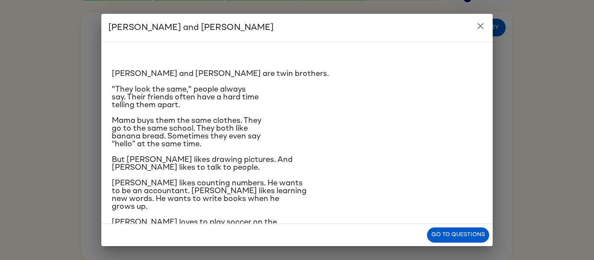
click at [486, 24] on button "close" at bounding box center [480, 25] width 17 height 17
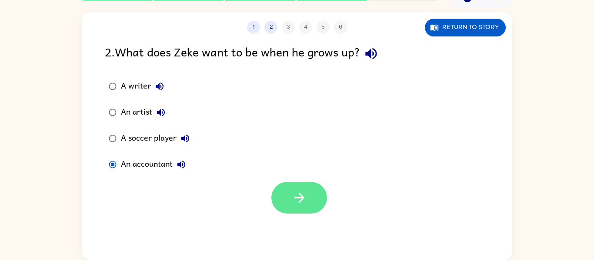
click at [311, 208] on button "button" at bounding box center [299, 198] width 56 height 32
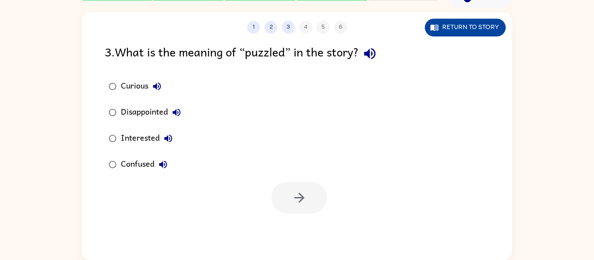
click at [480, 35] on button "Return to story" at bounding box center [465, 28] width 81 height 18
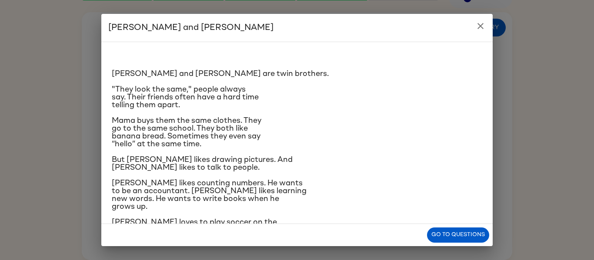
click at [489, 23] on h2 "Zane and Zeke" at bounding box center [296, 28] width 391 height 28
click at [481, 26] on icon "close" at bounding box center [480, 26] width 6 height 6
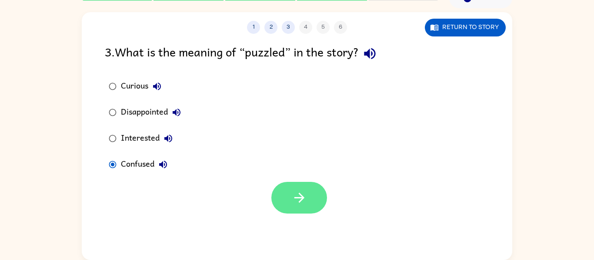
click at [296, 199] on icon "button" at bounding box center [299, 198] width 10 height 10
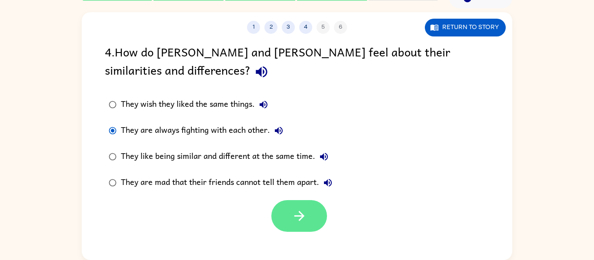
click at [315, 216] on button "button" at bounding box center [299, 216] width 56 height 32
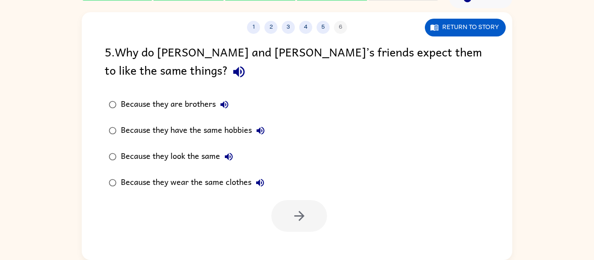
click at [173, 106] on div "Because they are brothers" at bounding box center [177, 104] width 112 height 17
click at [298, 209] on icon "button" at bounding box center [299, 216] width 15 height 15
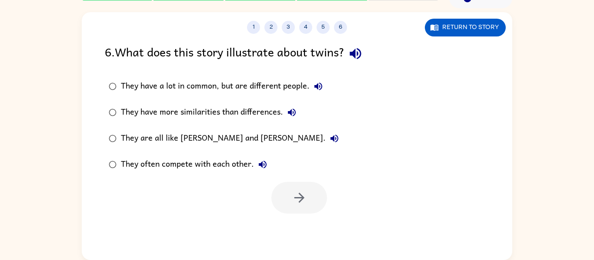
click at [289, 95] on div "They have a lot in common, but are different people." at bounding box center [224, 86] width 206 height 17
click at [304, 202] on icon "button" at bounding box center [299, 197] width 15 height 15
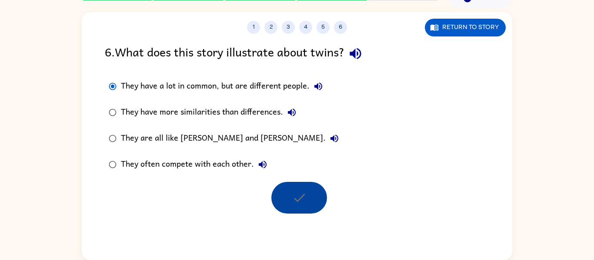
scroll to position [30, 0]
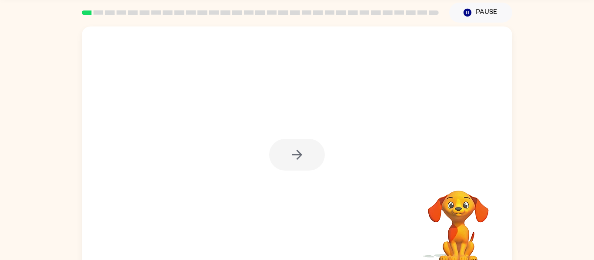
scroll to position [36, 0]
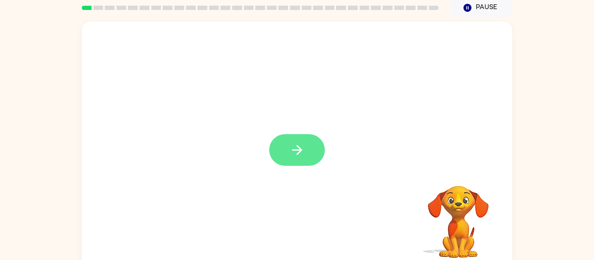
click at [314, 152] on button "button" at bounding box center [297, 150] width 56 height 32
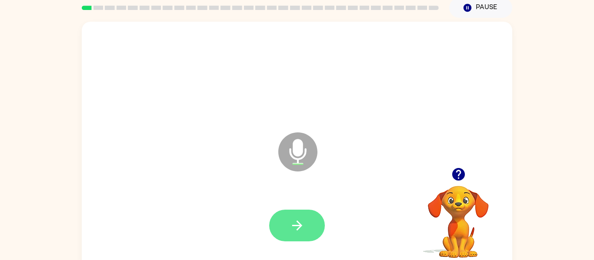
click at [301, 229] on icon "button" at bounding box center [296, 225] width 15 height 15
click at [286, 233] on button "button" at bounding box center [297, 226] width 56 height 32
click at [307, 227] on button "button" at bounding box center [297, 226] width 56 height 32
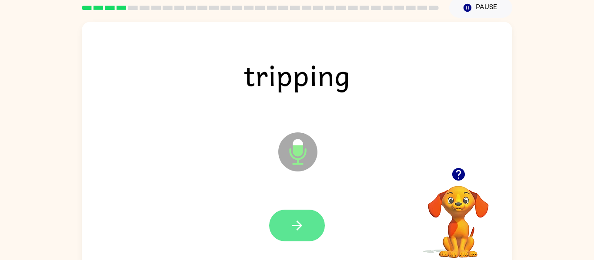
click at [312, 225] on button "button" at bounding box center [297, 226] width 56 height 32
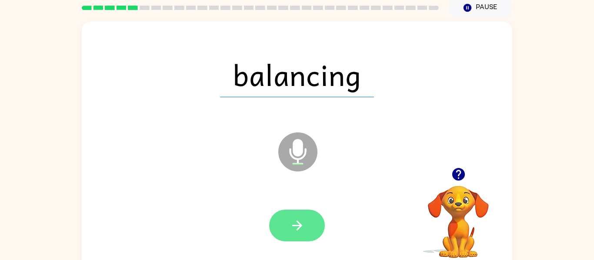
click at [295, 220] on icon "button" at bounding box center [296, 225] width 15 height 15
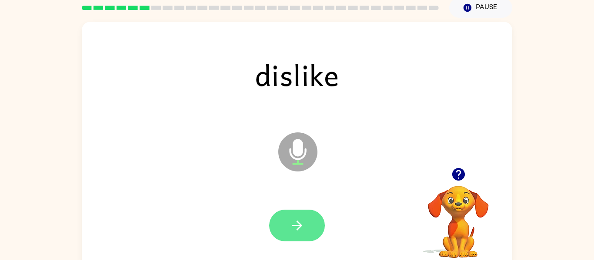
click at [303, 226] on icon "button" at bounding box center [296, 225] width 15 height 15
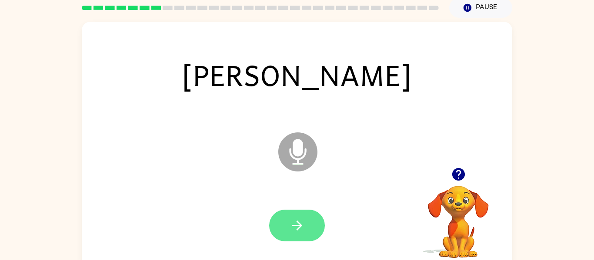
click at [301, 224] on icon "button" at bounding box center [296, 225] width 15 height 15
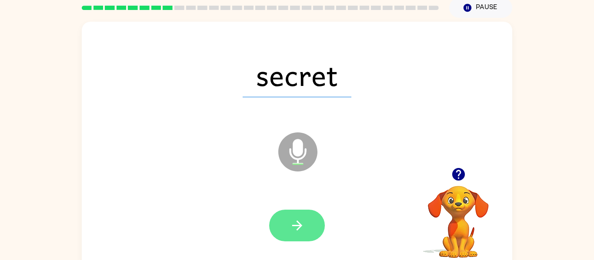
click at [303, 236] on button "button" at bounding box center [297, 226] width 56 height 32
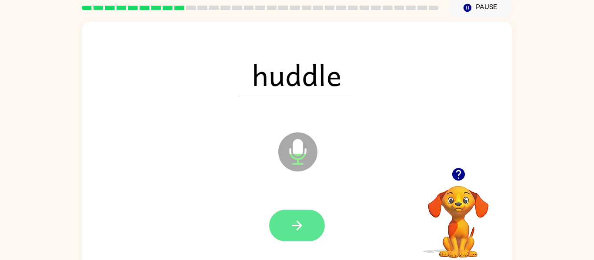
click at [292, 215] on button "button" at bounding box center [297, 226] width 56 height 32
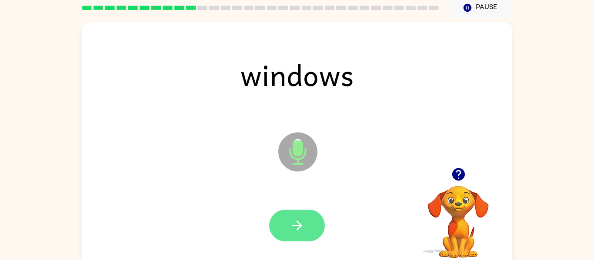
click at [296, 228] on icon "button" at bounding box center [296, 225] width 15 height 15
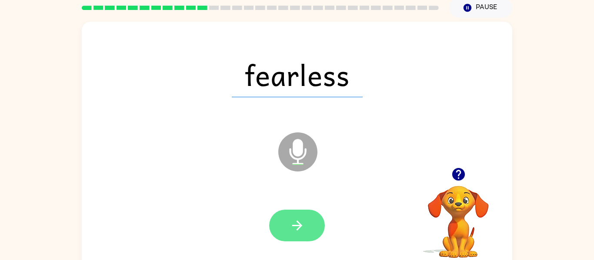
click at [307, 228] on button "button" at bounding box center [297, 226] width 56 height 32
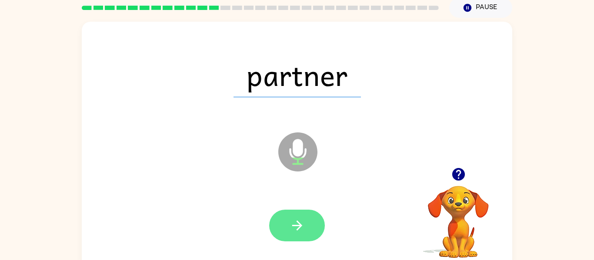
click at [306, 232] on button "button" at bounding box center [297, 226] width 56 height 32
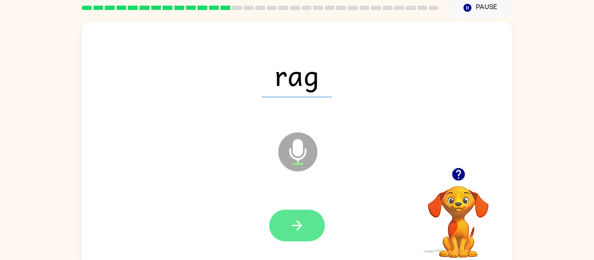
click at [307, 235] on button "button" at bounding box center [297, 226] width 56 height 32
click at [296, 227] on icon "button" at bounding box center [296, 225] width 15 height 15
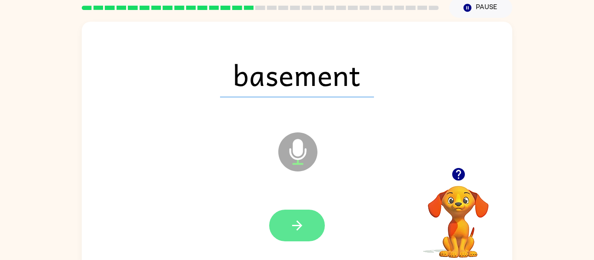
click at [296, 232] on icon "button" at bounding box center [296, 225] width 15 height 15
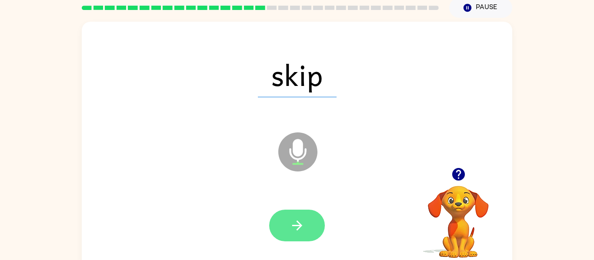
click at [298, 223] on icon "button" at bounding box center [297, 226] width 10 height 10
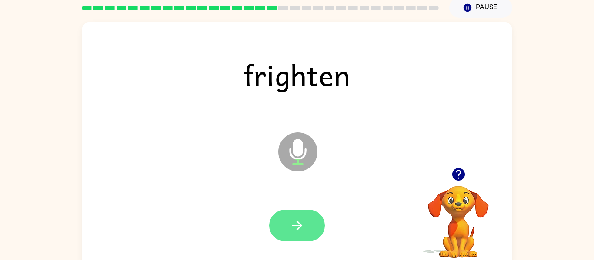
click at [303, 234] on button "button" at bounding box center [297, 226] width 56 height 32
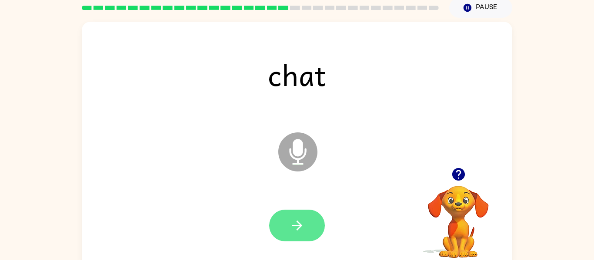
click at [296, 231] on icon "button" at bounding box center [296, 225] width 15 height 15
click at [300, 218] on icon "button" at bounding box center [296, 225] width 15 height 15
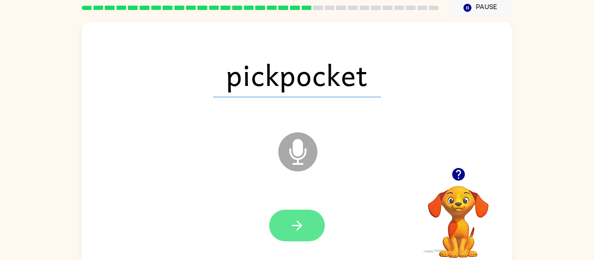
click at [306, 224] on button "button" at bounding box center [297, 226] width 56 height 32
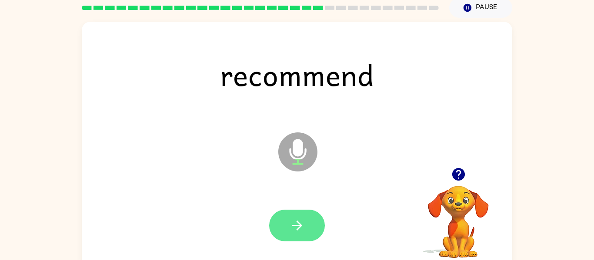
click at [305, 239] on button "button" at bounding box center [297, 226] width 56 height 32
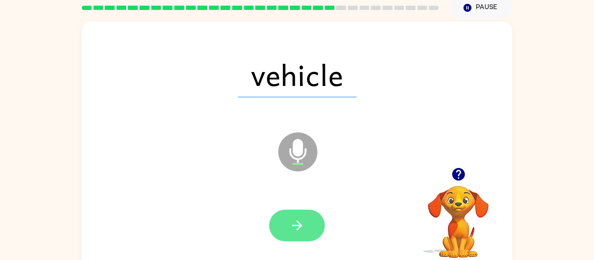
click at [309, 230] on button "button" at bounding box center [297, 226] width 56 height 32
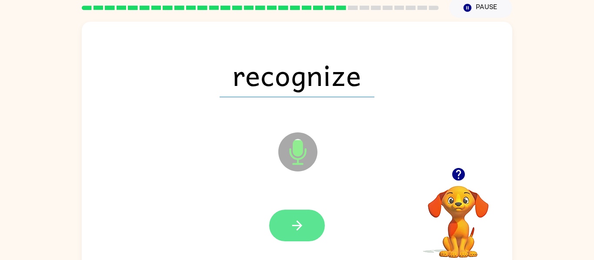
click at [298, 226] on icon "button" at bounding box center [297, 226] width 10 height 10
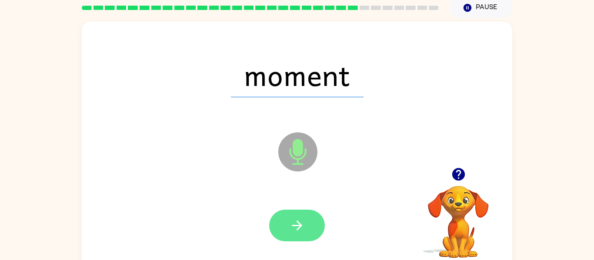
click at [296, 232] on icon "button" at bounding box center [296, 225] width 15 height 15
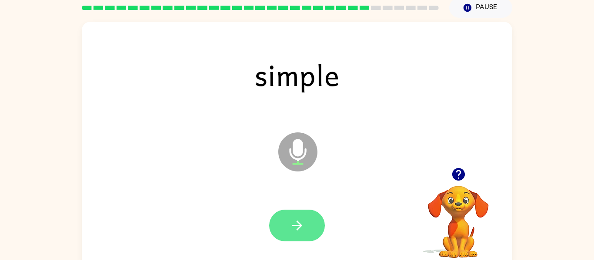
click at [302, 225] on icon "button" at bounding box center [296, 225] width 15 height 15
click at [313, 222] on button "button" at bounding box center [297, 226] width 56 height 32
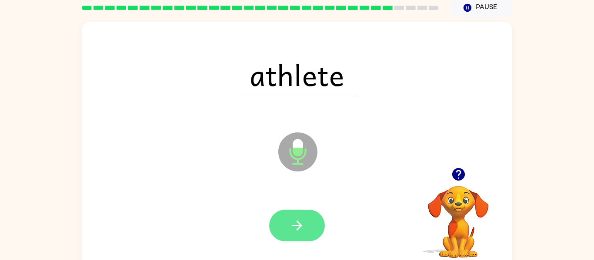
click at [307, 232] on button "button" at bounding box center [297, 226] width 56 height 32
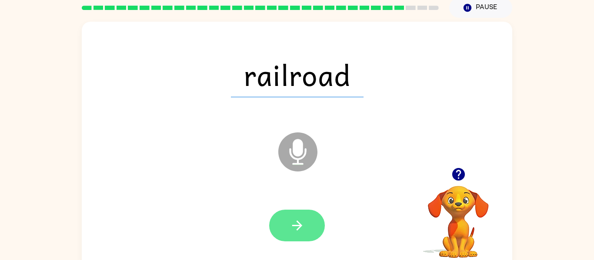
click at [297, 232] on icon "button" at bounding box center [296, 225] width 15 height 15
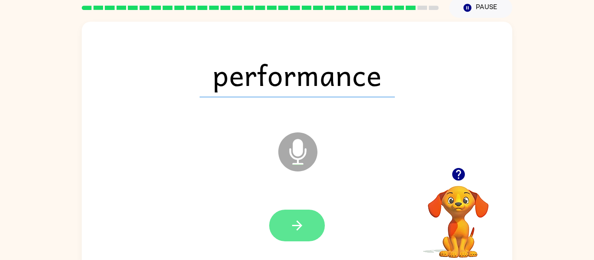
click at [298, 213] on button "button" at bounding box center [297, 226] width 56 height 32
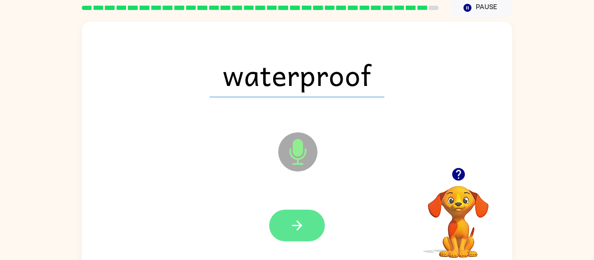
click at [303, 240] on button "button" at bounding box center [297, 226] width 56 height 32
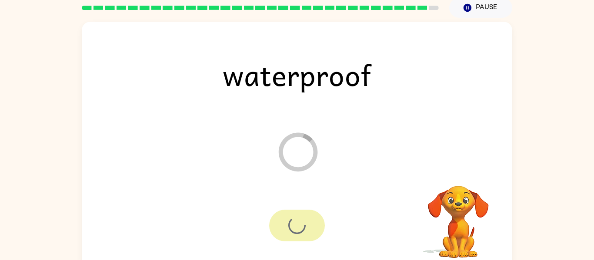
scroll to position [28, 0]
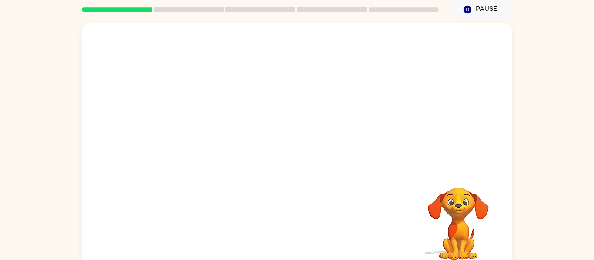
scroll to position [34, 0]
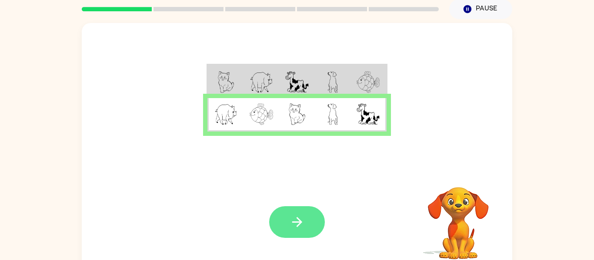
click at [296, 220] on icon "button" at bounding box center [296, 222] width 15 height 15
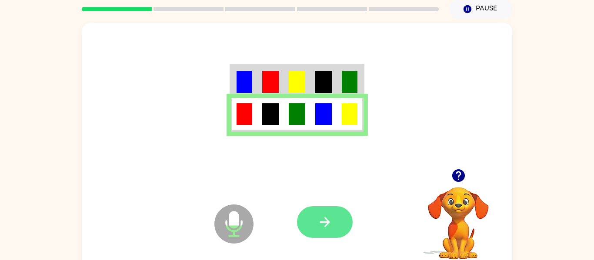
click at [337, 236] on button "button" at bounding box center [325, 222] width 56 height 32
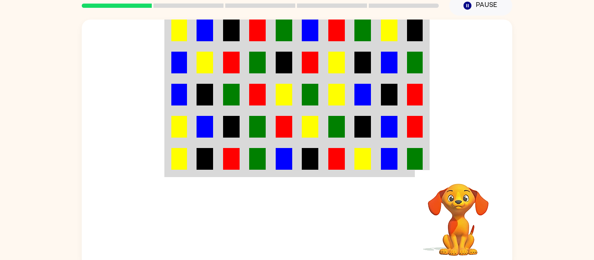
scroll to position [38, 0]
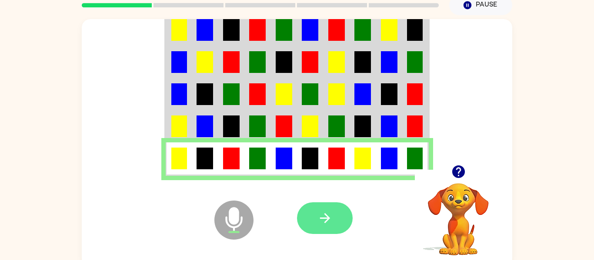
click at [344, 229] on button "button" at bounding box center [325, 219] width 56 height 32
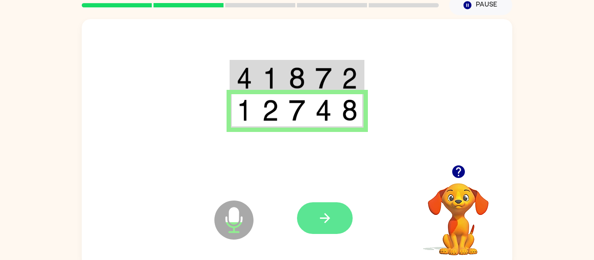
click at [314, 216] on button "button" at bounding box center [325, 219] width 56 height 32
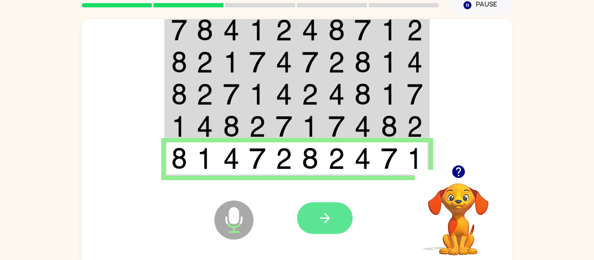
click at [333, 212] on button "button" at bounding box center [325, 219] width 56 height 32
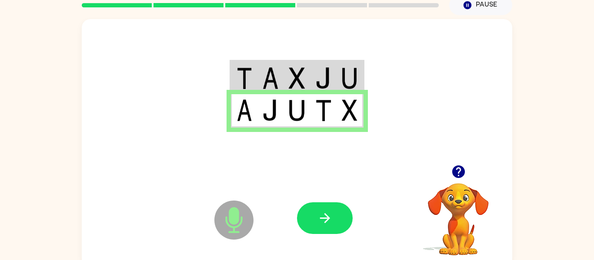
click at [347, 205] on div at bounding box center [325, 219] width 56 height 32
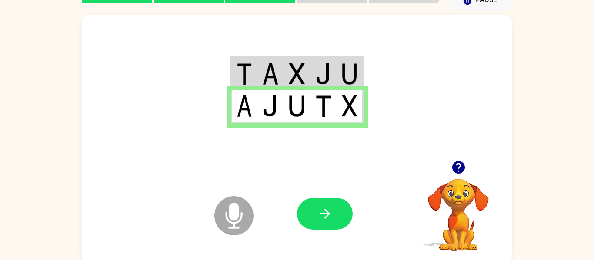
scroll to position [45, 0]
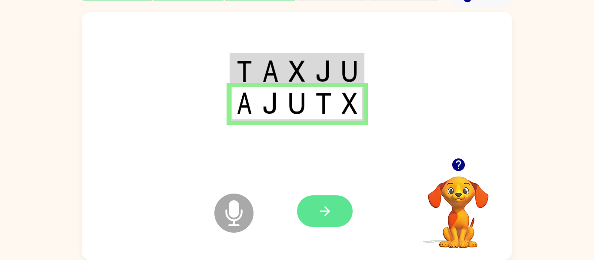
click at [343, 208] on button "button" at bounding box center [325, 212] width 56 height 32
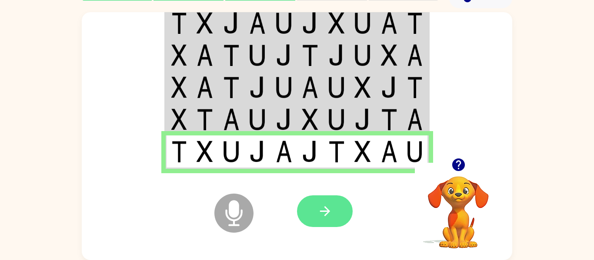
click at [335, 208] on button "button" at bounding box center [325, 212] width 56 height 32
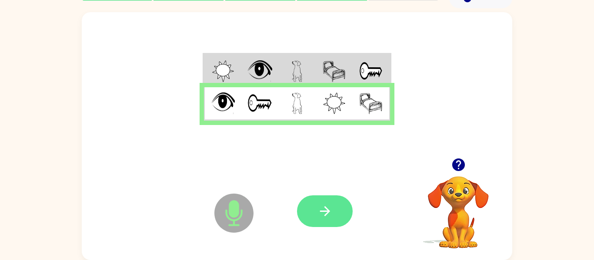
click at [326, 199] on button "button" at bounding box center [325, 212] width 56 height 32
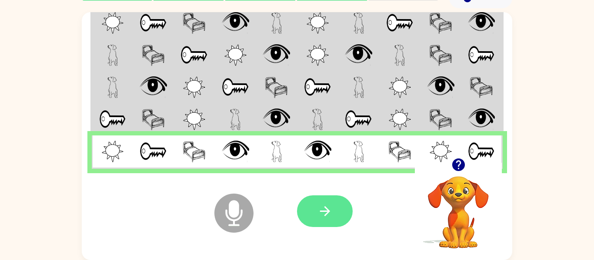
click at [332, 210] on icon "button" at bounding box center [324, 211] width 15 height 15
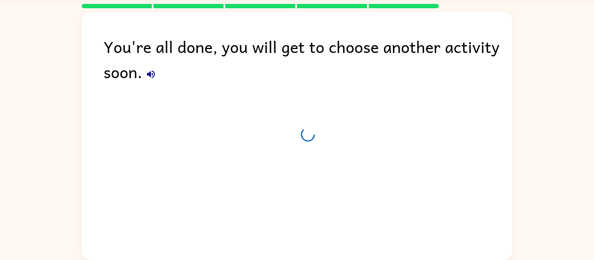
scroll to position [30, 0]
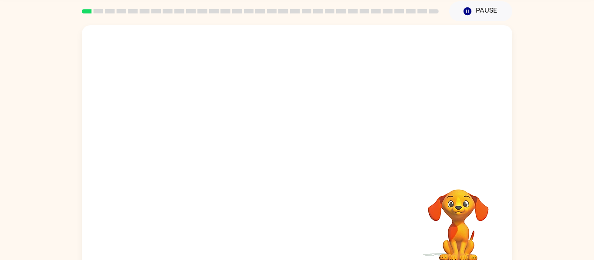
scroll to position [34, 0]
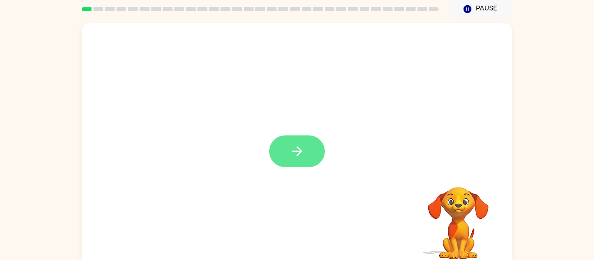
click at [322, 154] on button "button" at bounding box center [297, 152] width 56 height 32
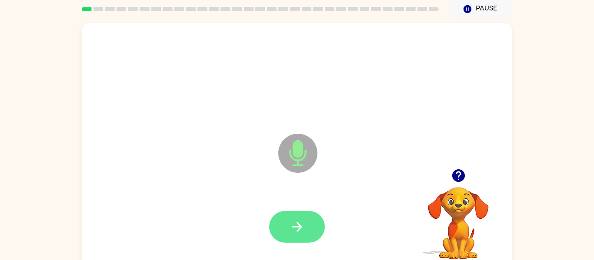
click at [303, 234] on icon "button" at bounding box center [296, 227] width 15 height 15
click at [298, 237] on button "button" at bounding box center [297, 227] width 56 height 32
click at [280, 233] on button "button" at bounding box center [297, 227] width 56 height 32
click at [295, 225] on icon "button" at bounding box center [296, 227] width 15 height 15
click at [306, 231] on button "button" at bounding box center [297, 227] width 56 height 32
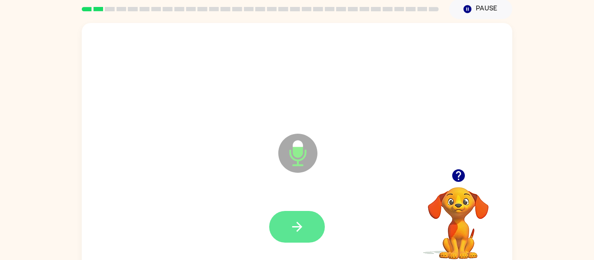
click at [278, 220] on button "button" at bounding box center [297, 227] width 56 height 32
click at [302, 226] on icon "button" at bounding box center [296, 227] width 15 height 15
click at [299, 233] on icon "button" at bounding box center [296, 227] width 15 height 15
click at [299, 227] on icon "button" at bounding box center [297, 227] width 10 height 10
click at [299, 232] on icon "button" at bounding box center [296, 227] width 15 height 15
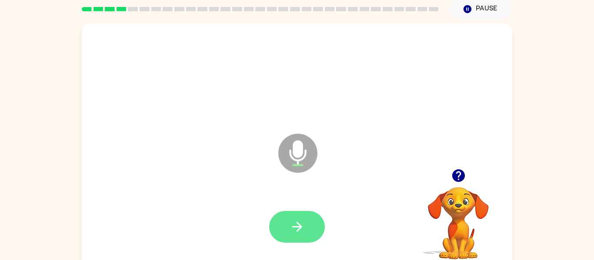
click at [308, 239] on button "button" at bounding box center [297, 227] width 56 height 32
click at [302, 242] on button "button" at bounding box center [297, 227] width 56 height 32
click at [312, 239] on button "button" at bounding box center [297, 227] width 56 height 32
click at [298, 228] on icon "button" at bounding box center [296, 227] width 15 height 15
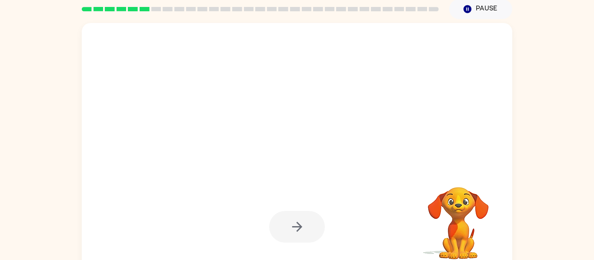
click at [314, 226] on div at bounding box center [297, 227] width 56 height 32
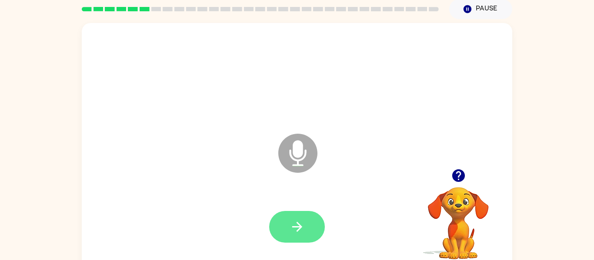
click at [315, 227] on button "button" at bounding box center [297, 227] width 56 height 32
click at [303, 227] on icon "button" at bounding box center [296, 227] width 15 height 15
click at [298, 225] on icon "button" at bounding box center [296, 227] width 15 height 15
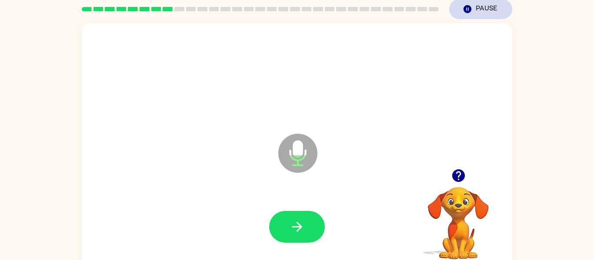
click at [479, 8] on button "Pause Pause" at bounding box center [480, 9] width 63 height 20
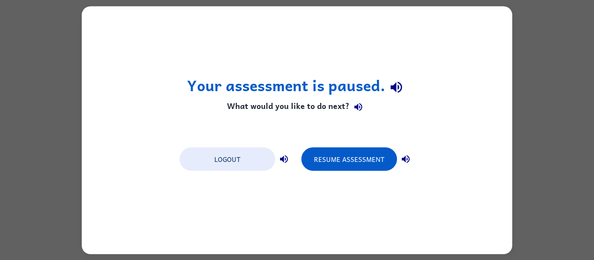
scroll to position [0, 0]
